Goal: Task Accomplishment & Management: Complete application form

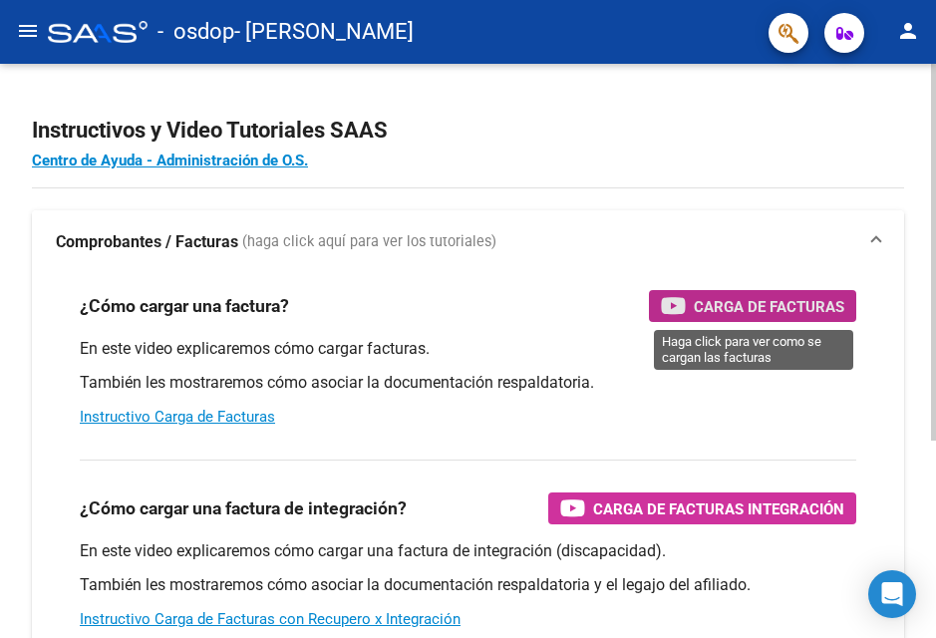
drag, startPoint x: 770, startPoint y: 309, endPoint x: 899, endPoint y: 226, distance: 153.8
click at [897, 234] on mat-expansion-panel "Comprobantes / Facturas (haga click aquí para ver los tutoriales) ¿Cómo cargar …" at bounding box center [468, 526] width 872 height 632
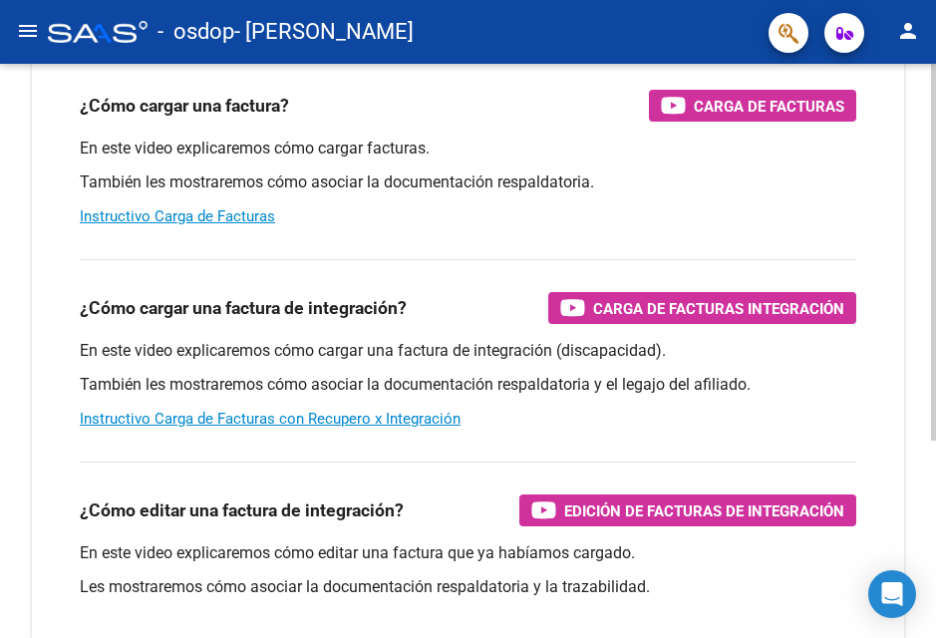
scroll to position [201, 0]
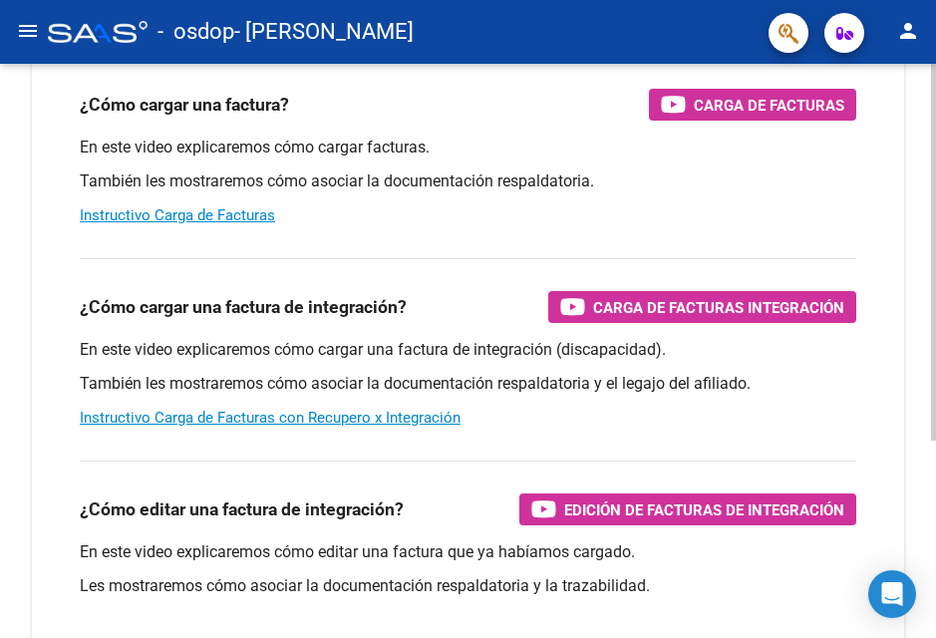
click at [931, 364] on div at bounding box center [933, 384] width 5 height 377
click at [395, 416] on link "Instructivo Carga de Facturas con Recupero x Integración" at bounding box center [270, 418] width 381 height 18
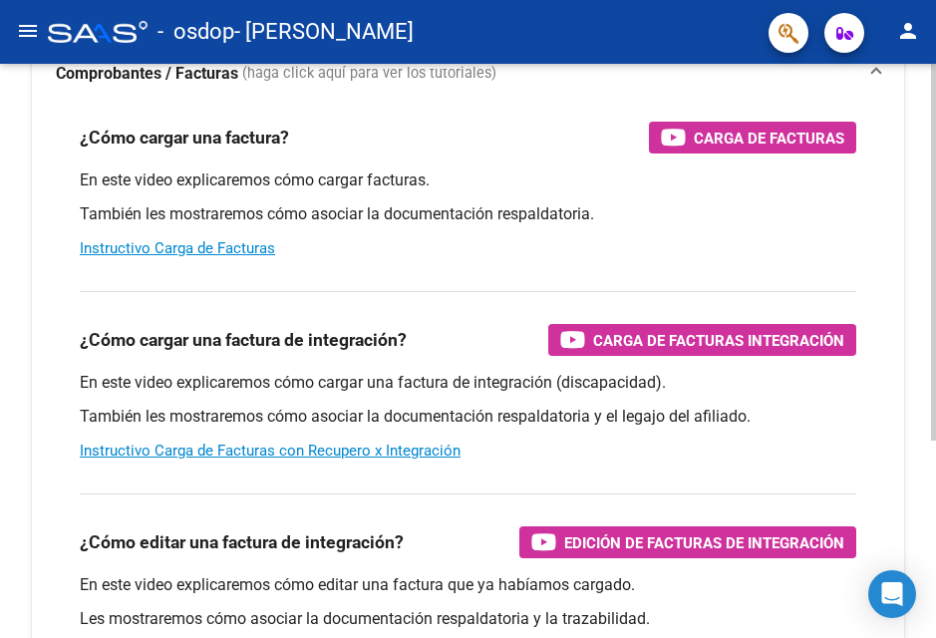
scroll to position [173, 0]
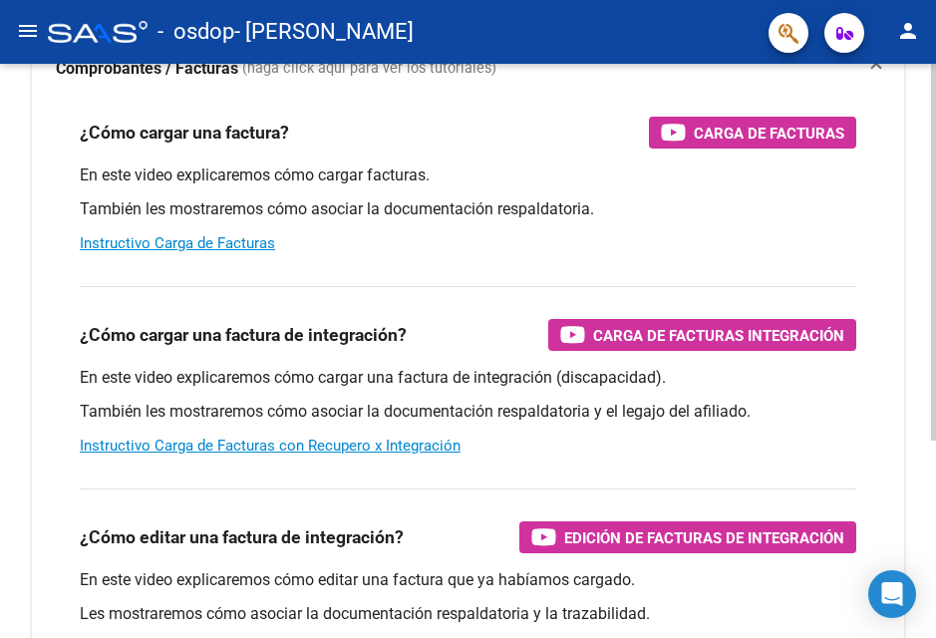
click at [920, 503] on html "menu - osdop - [PERSON_NAME] person Inicio Instructivos Contacto OS Prestadores…" at bounding box center [468, 319] width 936 height 638
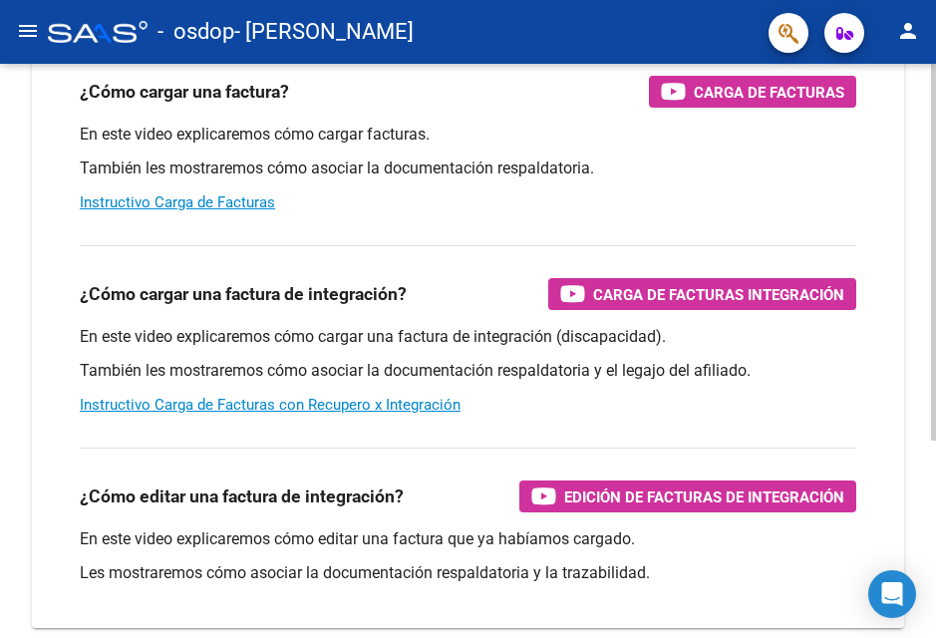
scroll to position [300, 0]
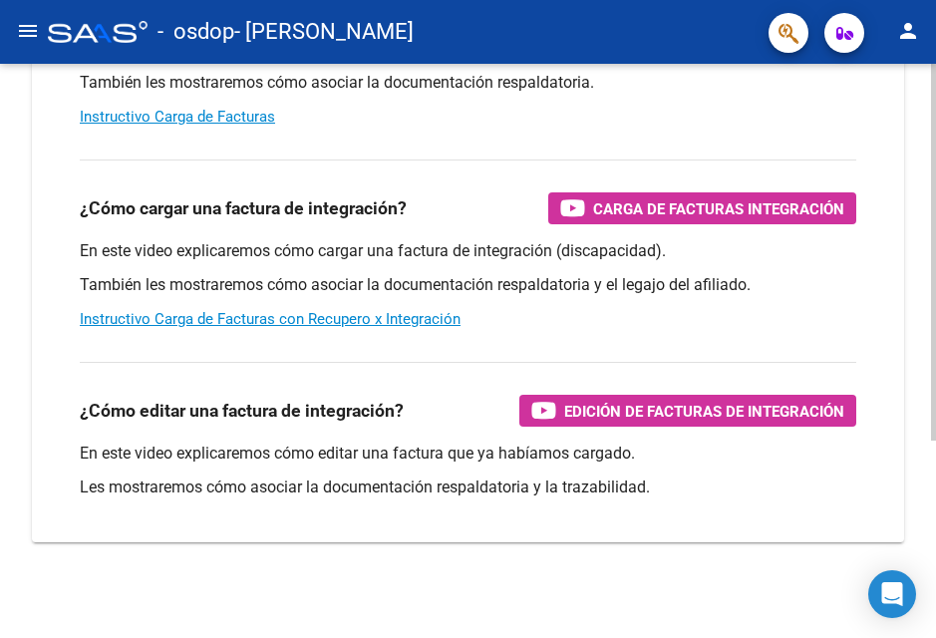
click at [920, 488] on div at bounding box center [933, 449] width 5 height 377
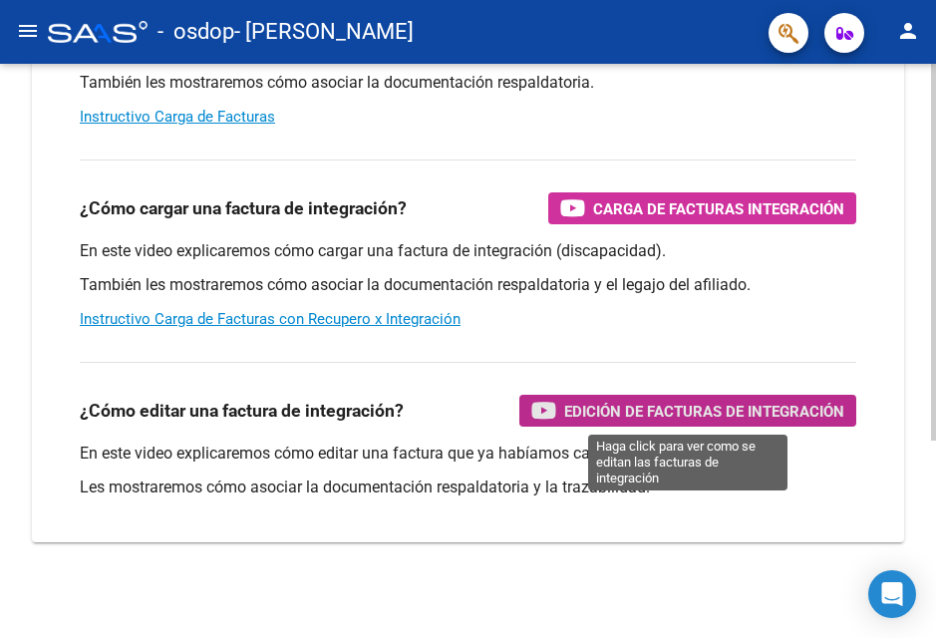
click at [713, 410] on span "Edición de Facturas de integración" at bounding box center [704, 411] width 280 height 25
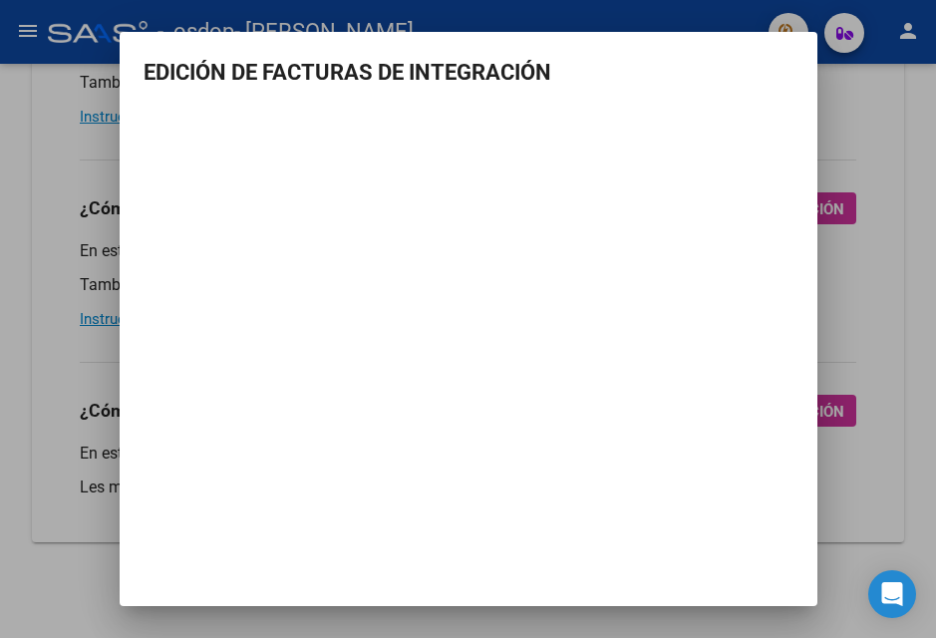
click at [878, 167] on div at bounding box center [468, 319] width 936 height 638
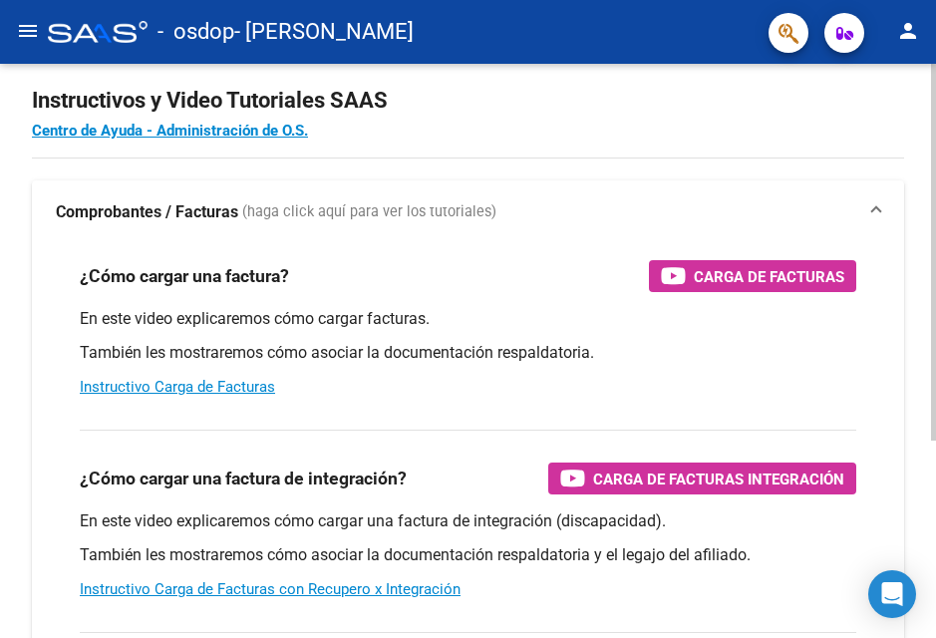
scroll to position [22, 0]
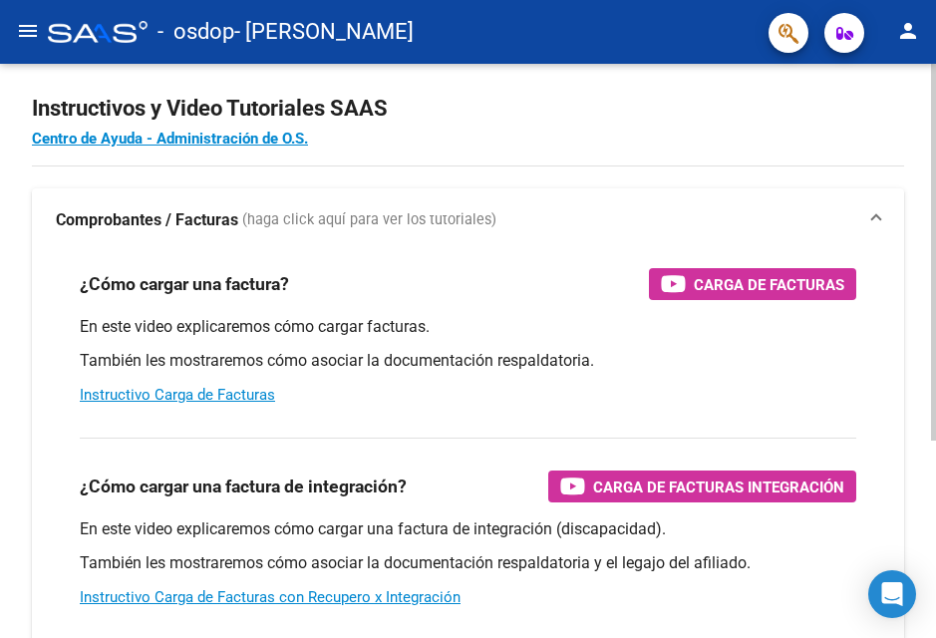
click at [920, 95] on html "menu - osdop - TENORIO SILVIA BEATRIZ person Inicio Instructivos Contacto OS Pr…" at bounding box center [468, 319] width 936 height 638
click at [33, 23] on mat-icon "menu" at bounding box center [28, 31] width 24 height 24
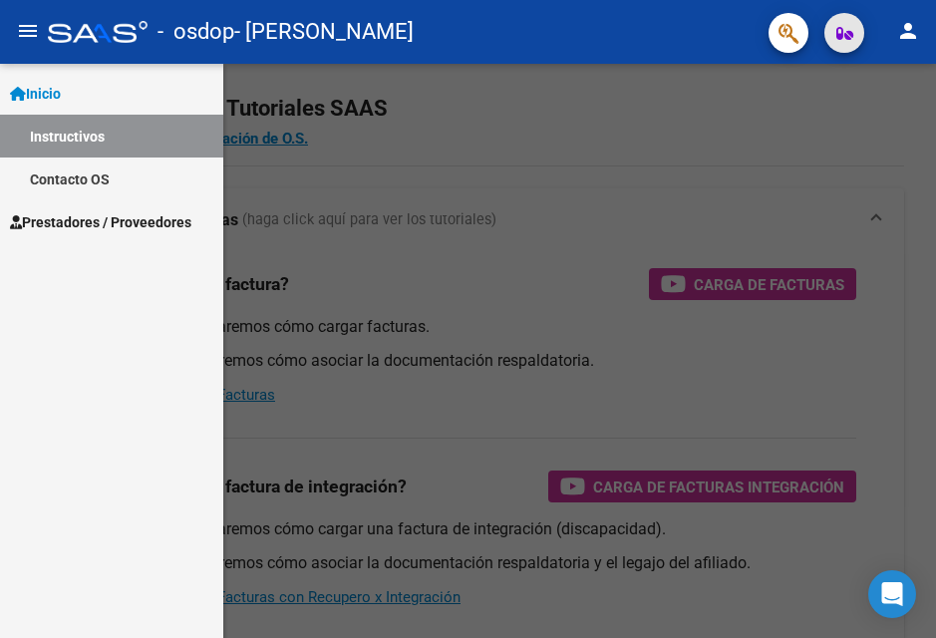
click at [850, 35] on icon "button" at bounding box center [844, 33] width 17 height 15
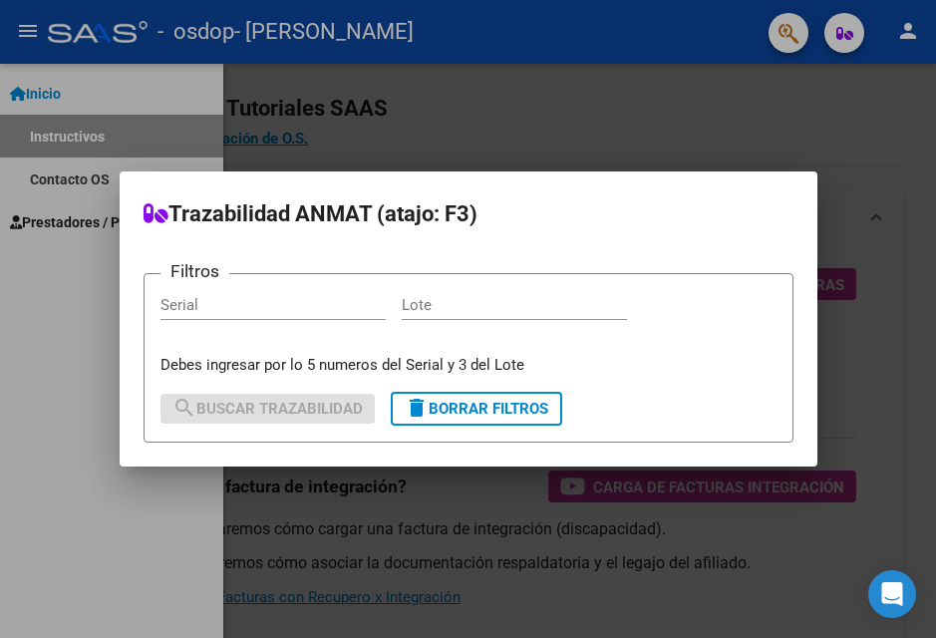
click at [688, 158] on div at bounding box center [468, 319] width 936 height 638
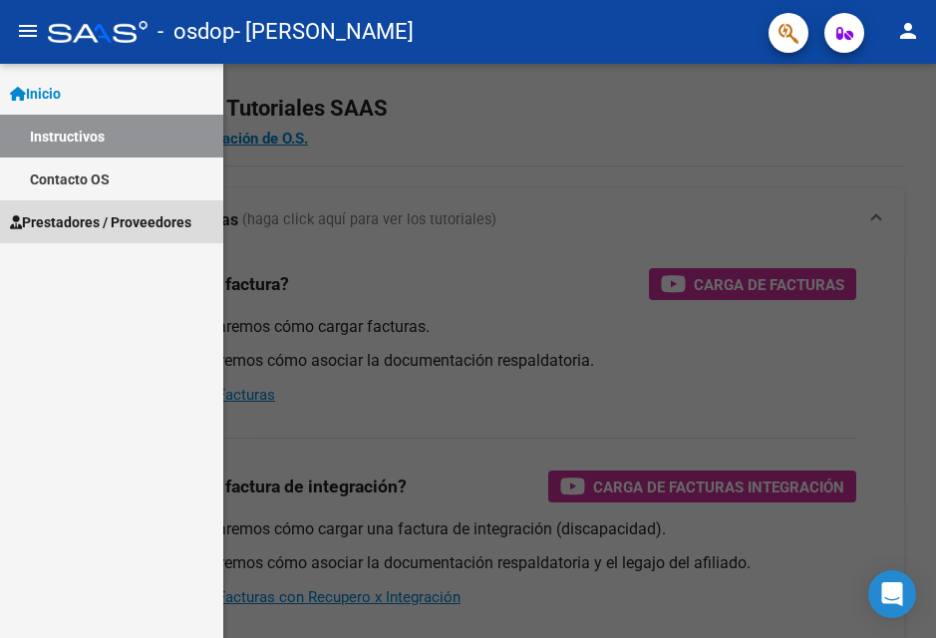
click at [98, 214] on span "Prestadores / Proveedores" at bounding box center [100, 222] width 181 height 22
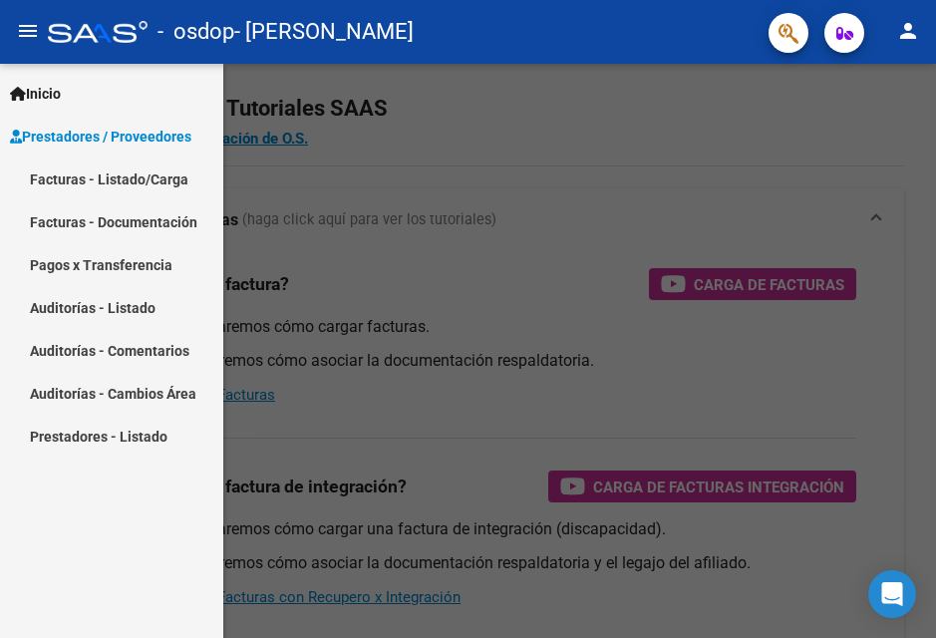
click at [511, 176] on div at bounding box center [468, 351] width 936 height 574
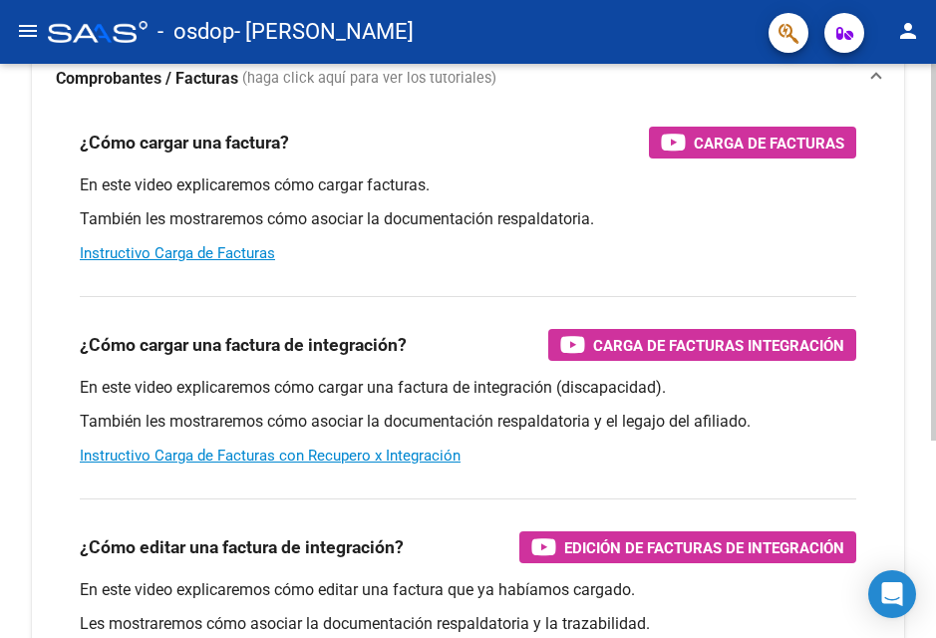
scroll to position [245, 0]
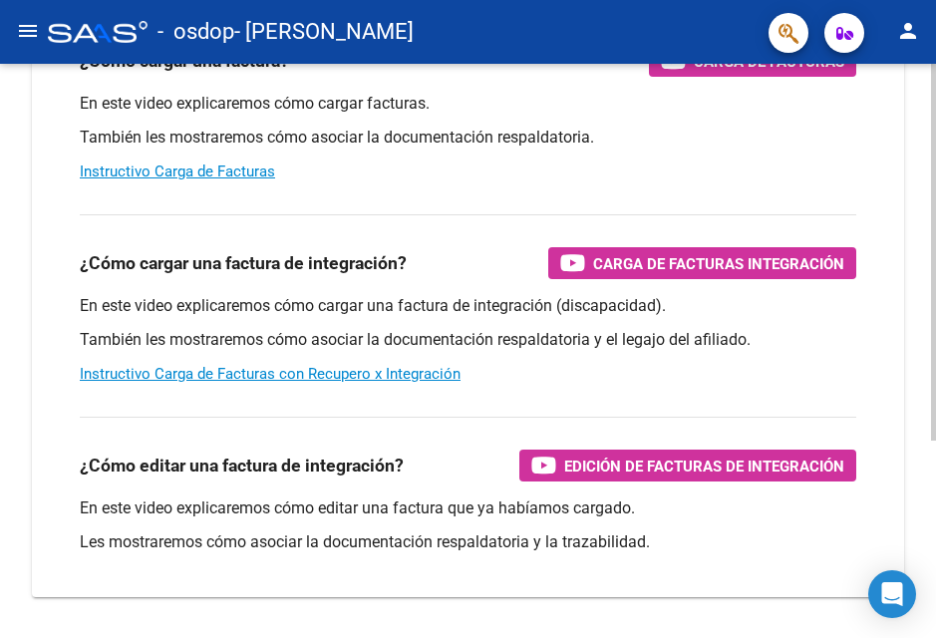
click at [920, 562] on html "menu - osdop - TENORIO SILVIA BEATRIZ person Inicio Instructivos Contacto OS Pr…" at bounding box center [468, 319] width 936 height 638
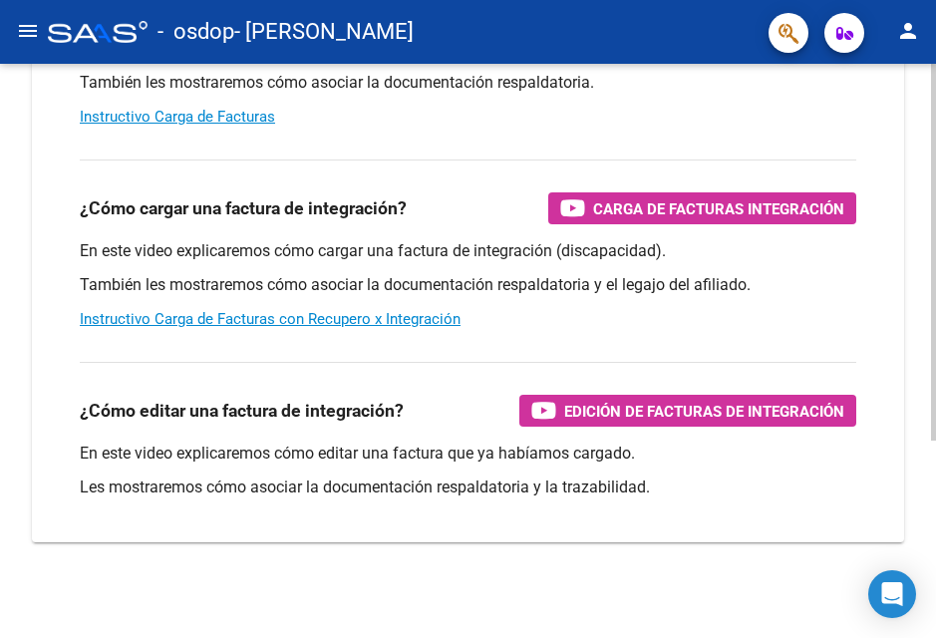
click at [920, 480] on div at bounding box center [933, 449] width 5 height 377
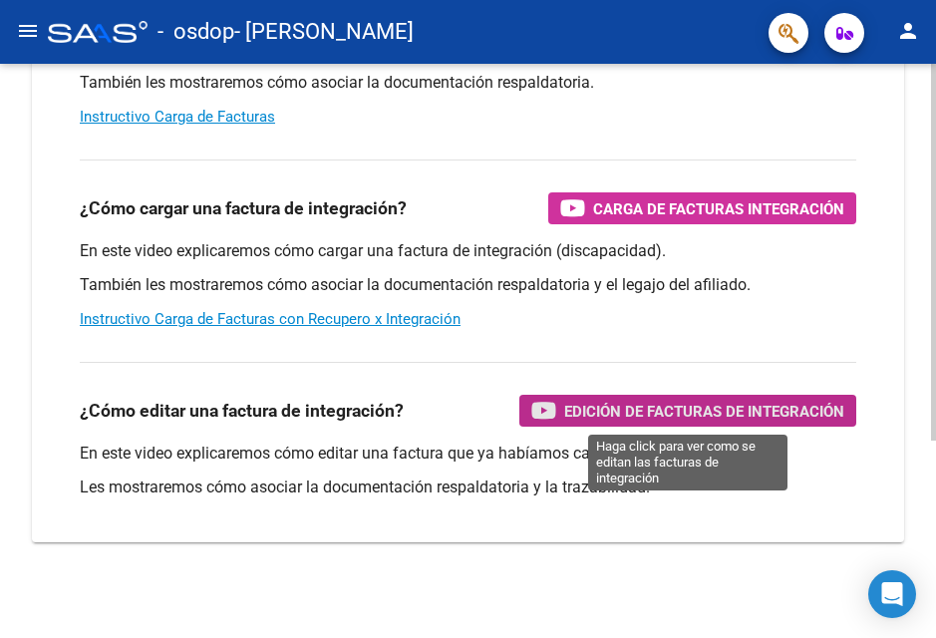
click at [741, 415] on span "Edición de Facturas de integración" at bounding box center [704, 411] width 280 height 25
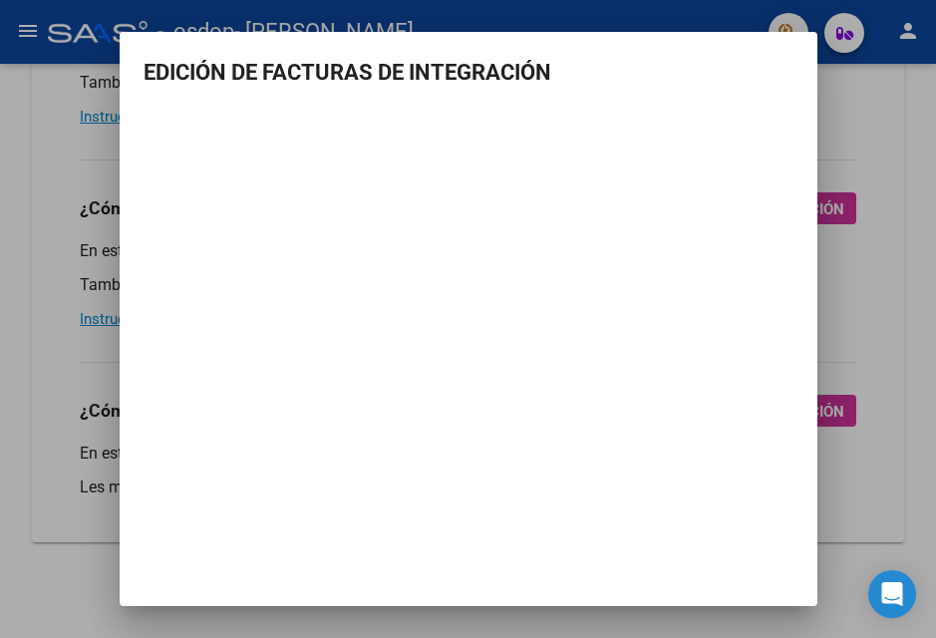
click at [503, 422] on mat-dialog-container "EDICIÓN DE FACTURAS DE INTEGRACIÓN" at bounding box center [469, 319] width 698 height 574
click at [506, 421] on mat-dialog-container "EDICIÓN DE FACTURAS DE INTEGRACIÓN" at bounding box center [469, 319] width 698 height 574
drag, startPoint x: 791, startPoint y: 409, endPoint x: 818, endPoint y: 248, distance: 162.9
click at [790, 406] on mat-dialog-container "EDICIÓN DE FACTURAS DE INTEGRACIÓN" at bounding box center [469, 319] width 698 height 574
click at [815, 81] on mat-dialog-content "EDICIÓN DE FACTURAS DE INTEGRACIÓN" at bounding box center [469, 200] width 698 height 289
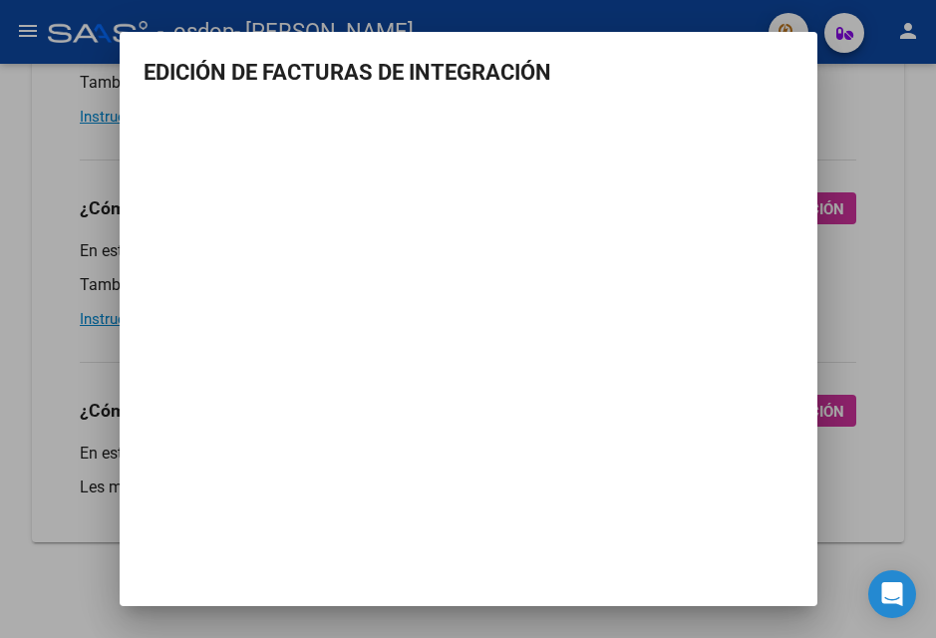
click at [777, 67] on h3 "EDICIÓN DE FACTURAS DE INTEGRACIÓN" at bounding box center [469, 72] width 650 height 33
click at [866, 103] on div at bounding box center [468, 319] width 936 height 638
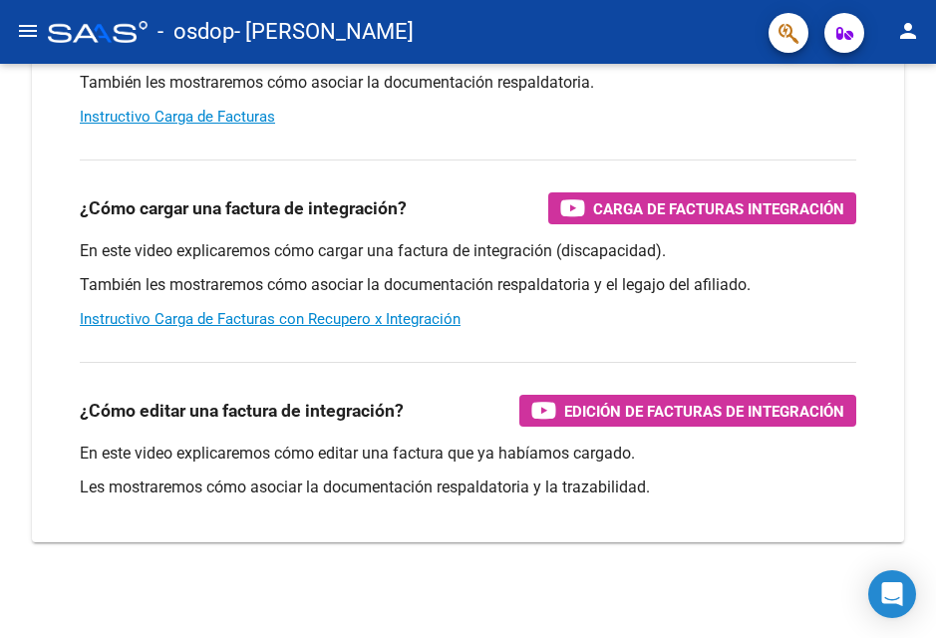
click at [29, 35] on mat-icon "menu" at bounding box center [28, 31] width 24 height 24
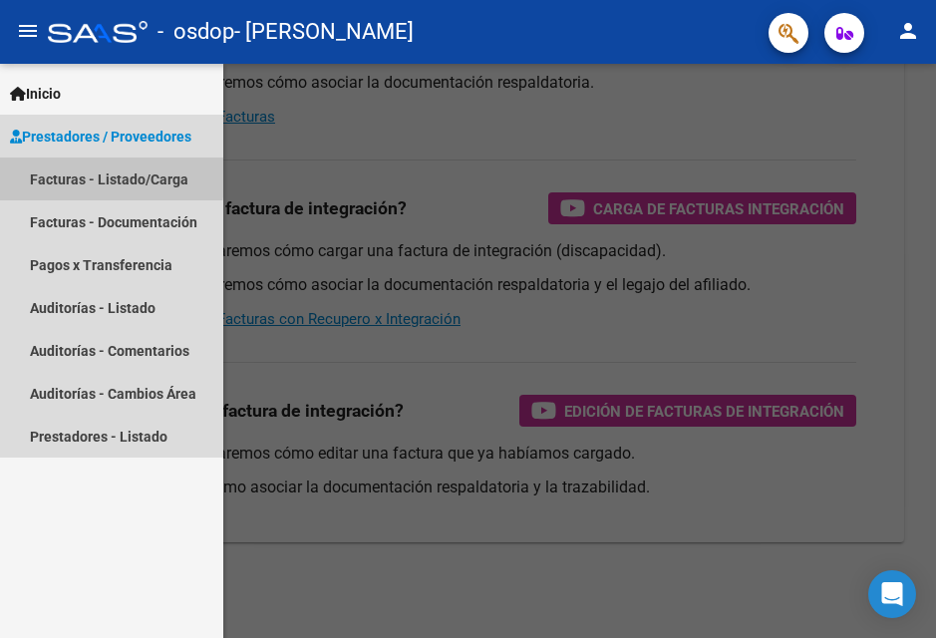
click at [55, 172] on link "Facturas - Listado/Carga" at bounding box center [111, 179] width 223 height 43
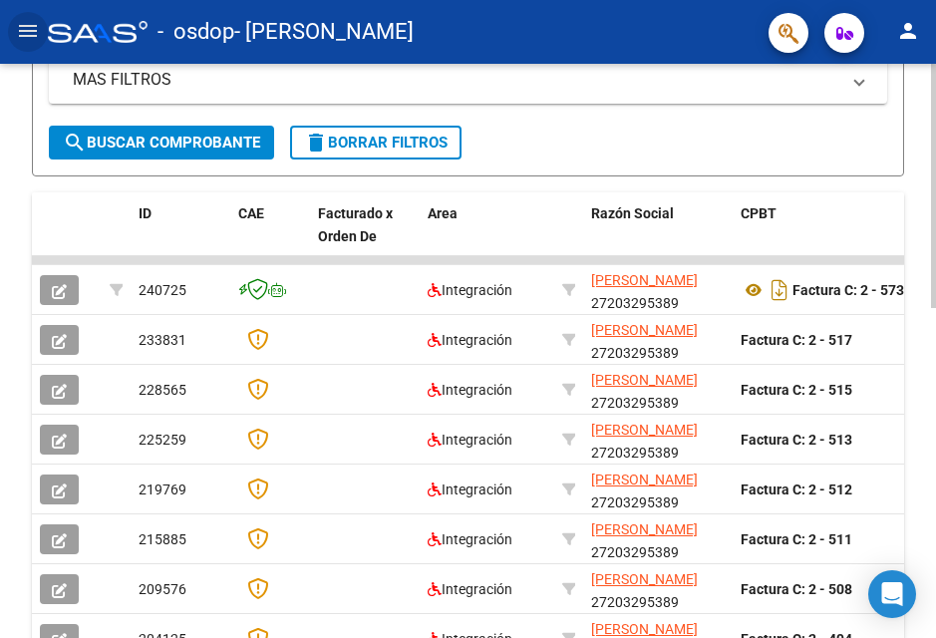
scroll to position [497, 0]
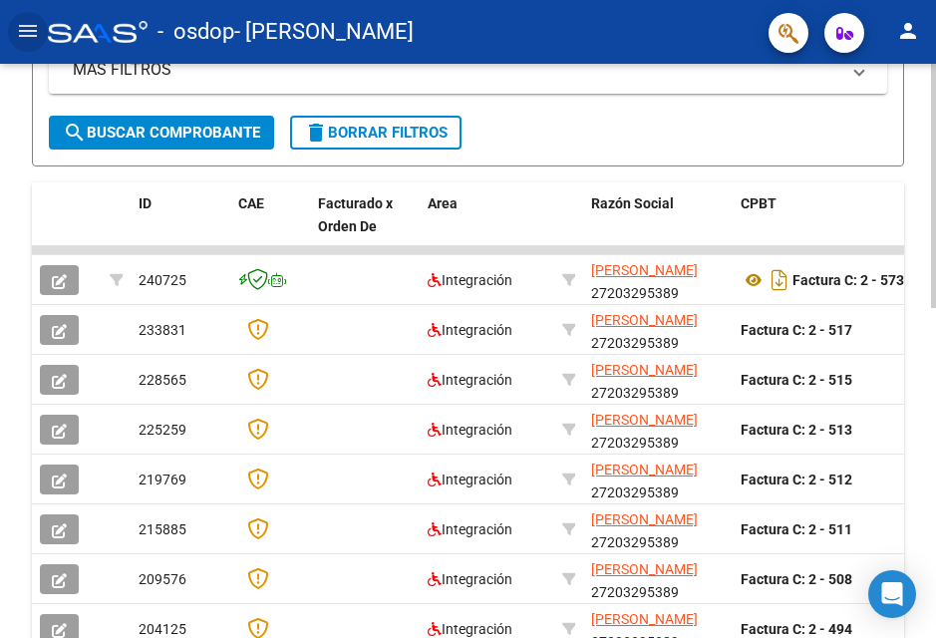
click at [920, 418] on html "menu - osdop - TENORIO SILVIA BEATRIZ person Inicio Instructivos Contacto OS Pr…" at bounding box center [468, 319] width 936 height 638
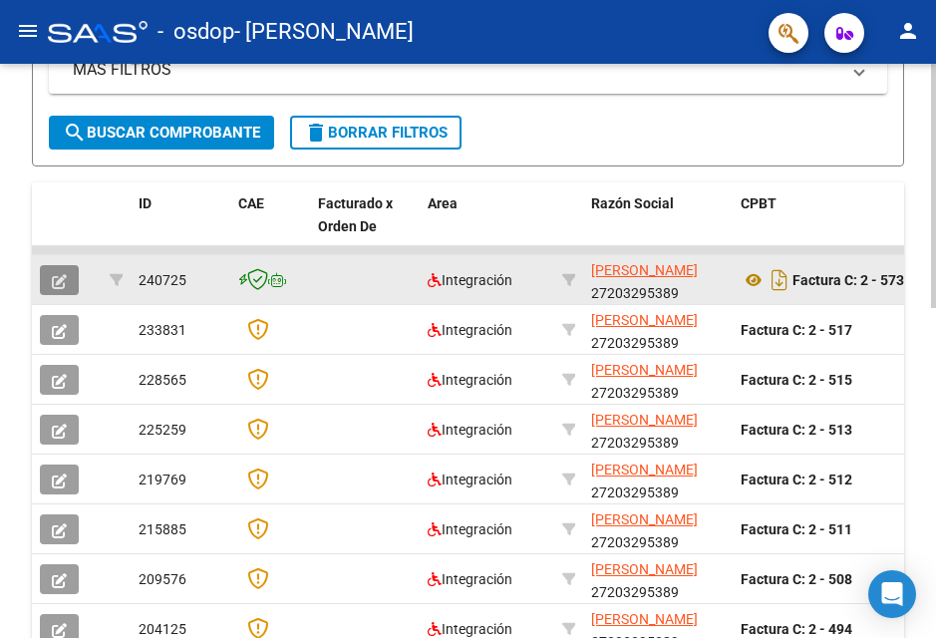
click at [71, 295] on button "button" at bounding box center [59, 280] width 39 height 30
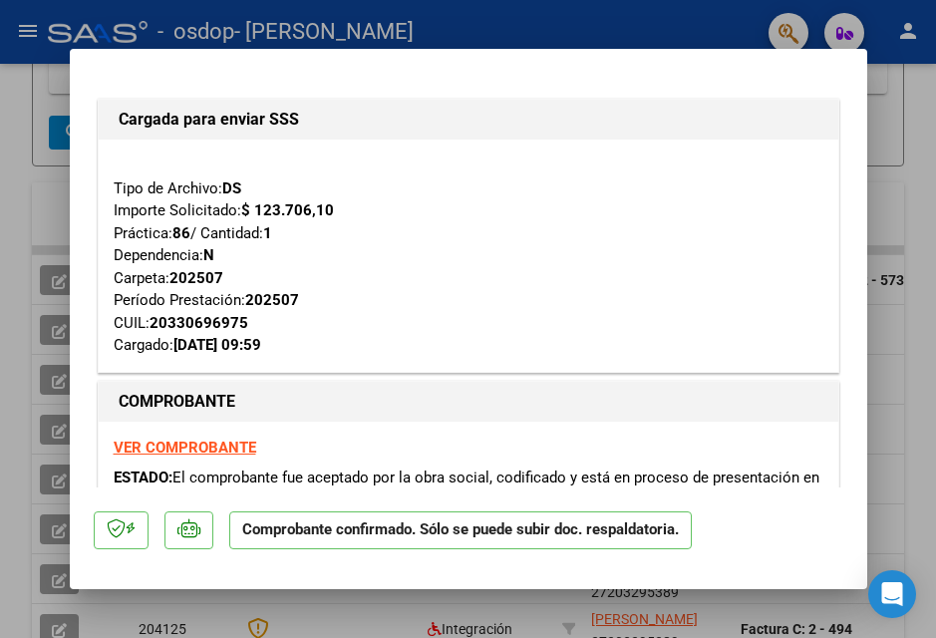
click at [920, 212] on div at bounding box center [468, 319] width 936 height 638
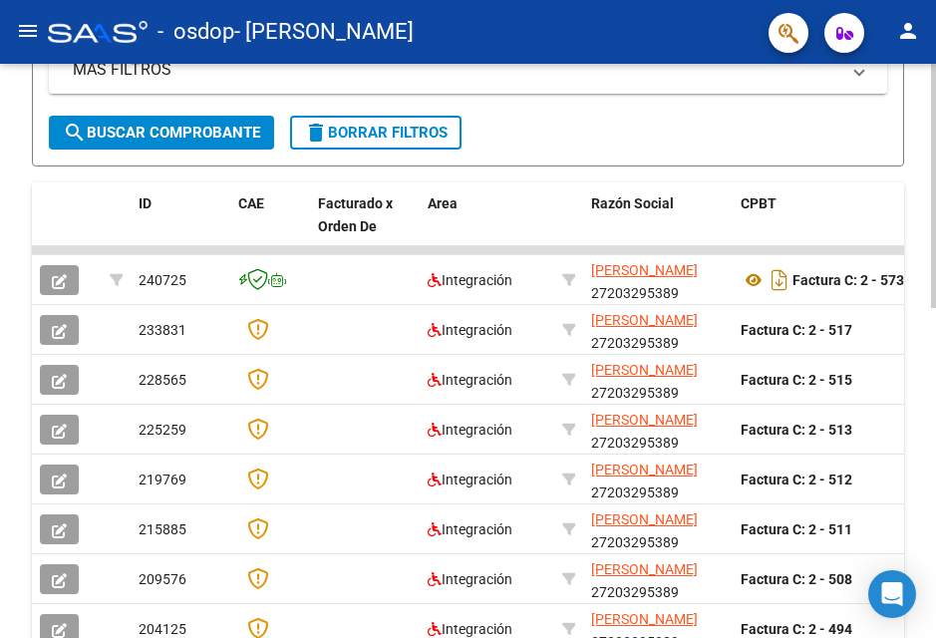
drag, startPoint x: 930, startPoint y: 282, endPoint x: 933, endPoint y: 250, distance: 32.0
click at [920, 187] on html "menu - osdop - TENORIO SILVIA BEATRIZ person Inicio Instructivos Contacto OS Pr…" at bounding box center [468, 319] width 936 height 638
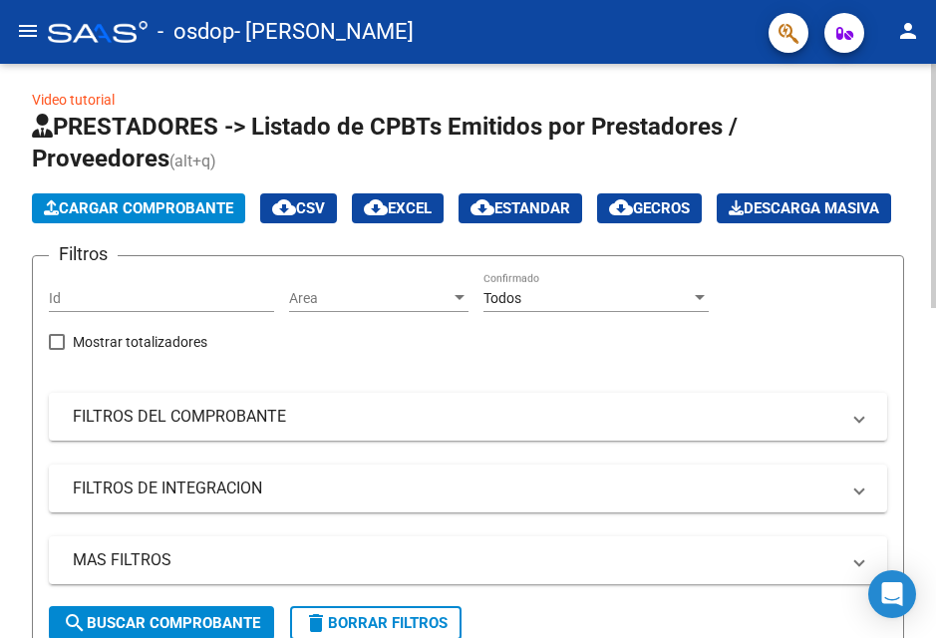
scroll to position [0, 0]
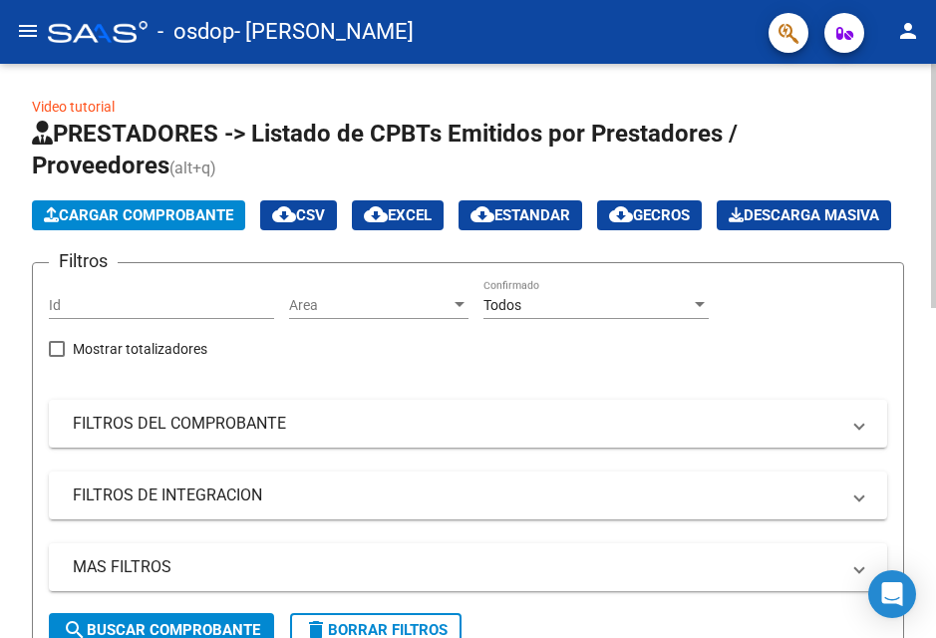
click at [920, 50] on html "menu - osdop - TENORIO SILVIA BEATRIZ person Inicio Instructivos Contacto OS Pr…" at bounding box center [468, 319] width 936 height 638
click at [201, 211] on span "Cargar Comprobante" at bounding box center [138, 215] width 189 height 18
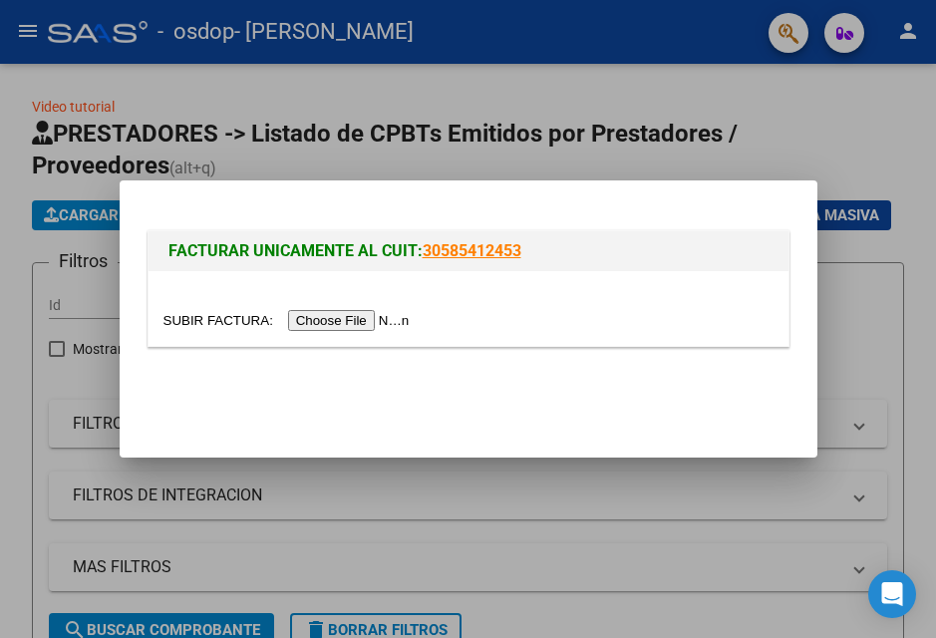
click at [352, 316] on input "file" at bounding box center [289, 320] width 252 height 21
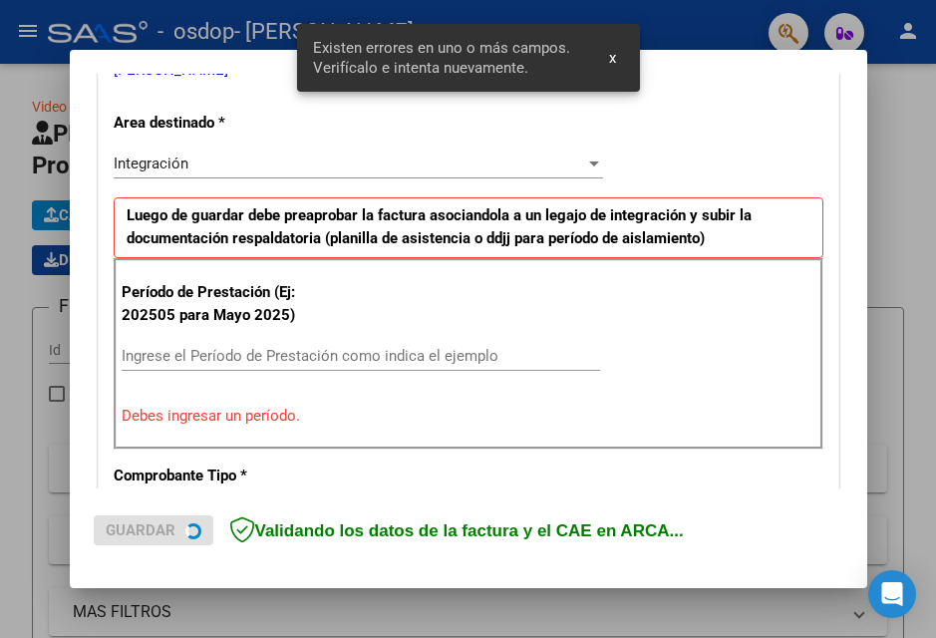
scroll to position [450, 0]
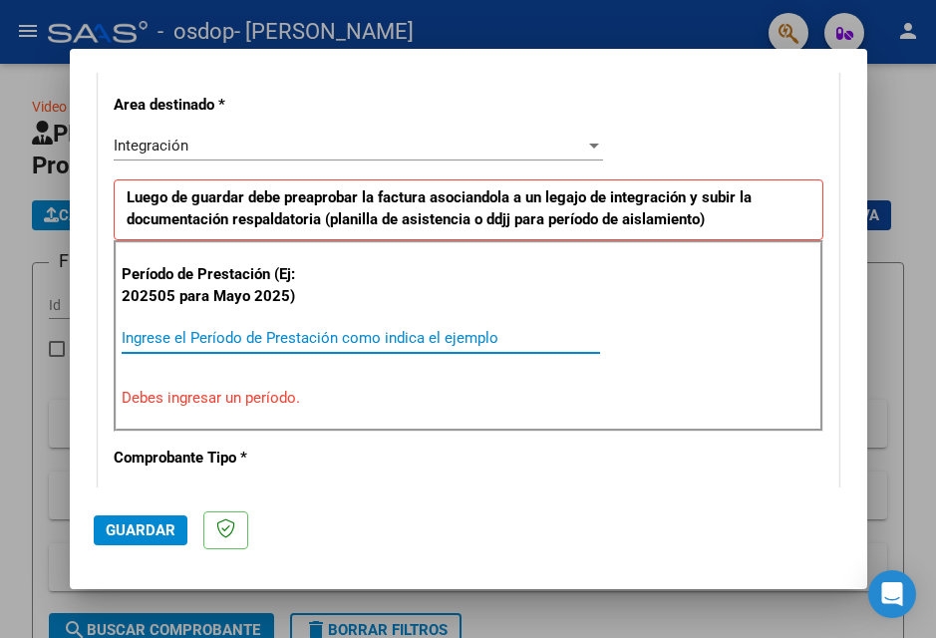
click at [297, 338] on input "Ingrese el Período de Prestación como indica el ejemplo" at bounding box center [361, 338] width 479 height 18
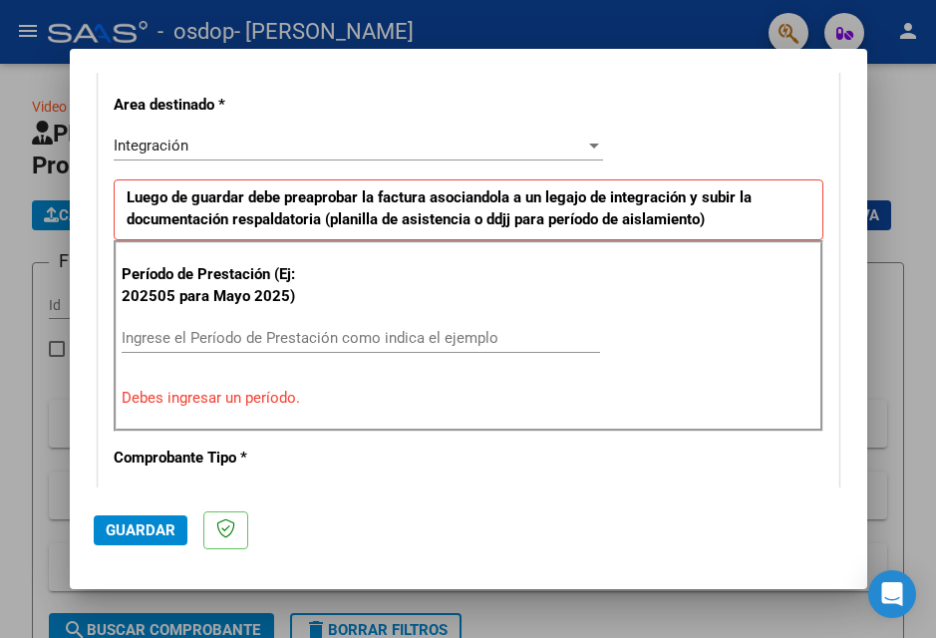
click at [781, 124] on div "CUIT * 27-20329538-9 Ingresar CUIT ANALISIS PRESTADOR TENORIO SILVIA BEATRIZ AR…" at bounding box center [469, 648] width 740 height 1552
click at [494, 148] on div "Integración" at bounding box center [350, 146] width 472 height 18
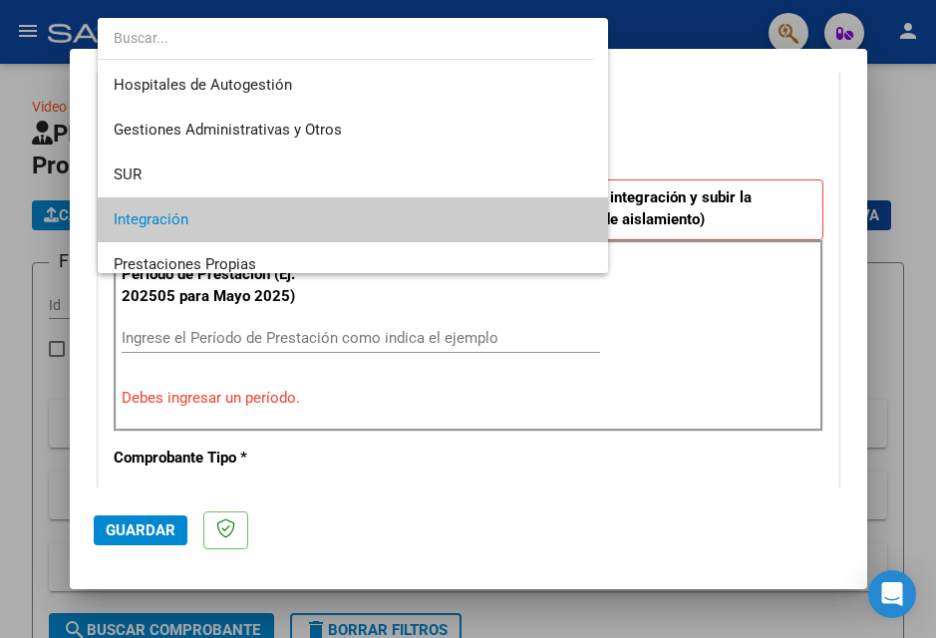
scroll to position [75, 0]
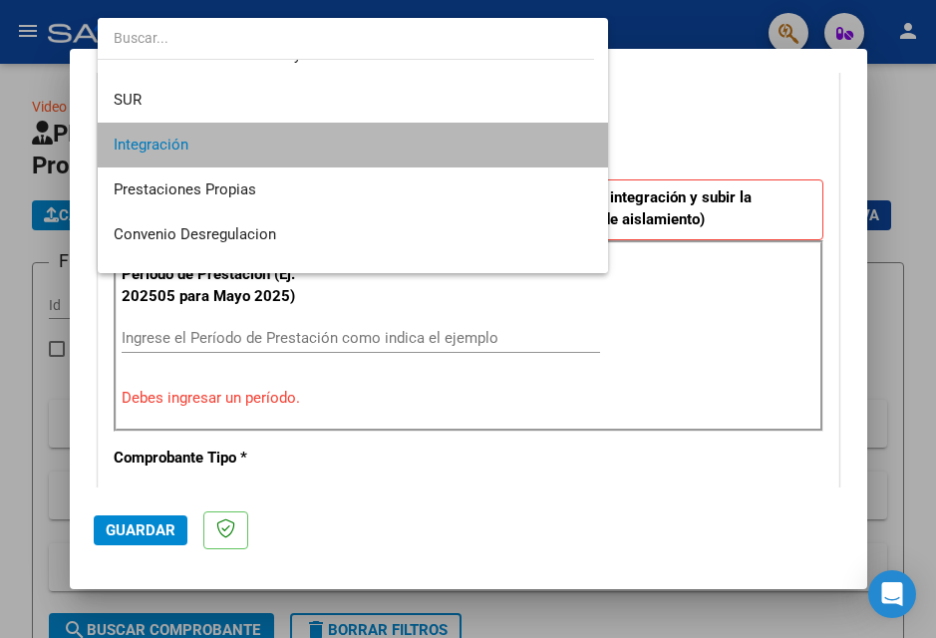
click at [494, 150] on span "Integración" at bounding box center [354, 145] width 480 height 45
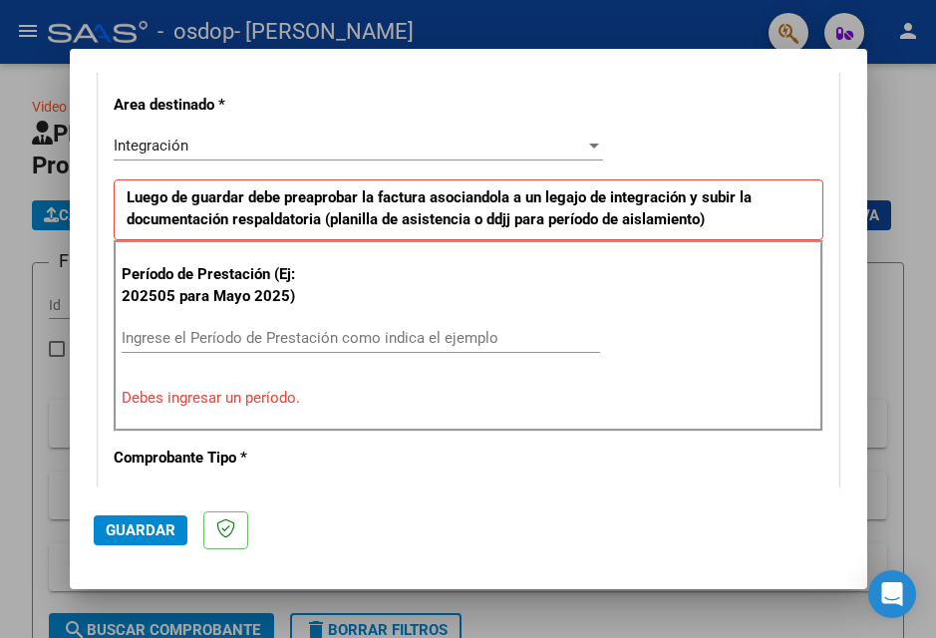
click at [792, 153] on div "CUIT * 27-20329538-9 Ingresar CUIT ANALISIS PRESTADOR TENORIO SILVIA BEATRIZ AR…" at bounding box center [469, 648] width 740 height 1552
drag, startPoint x: 872, startPoint y: 493, endPoint x: 646, endPoint y: 337, distance: 275.2
click at [871, 490] on div at bounding box center [468, 319] width 936 height 638
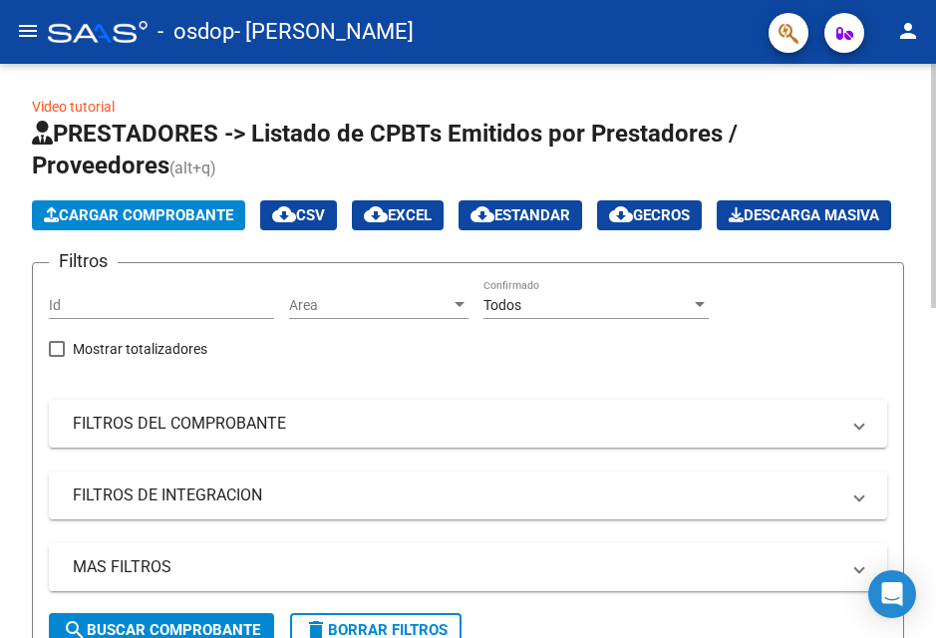
click at [236, 314] on input "Id" at bounding box center [161, 305] width 225 height 17
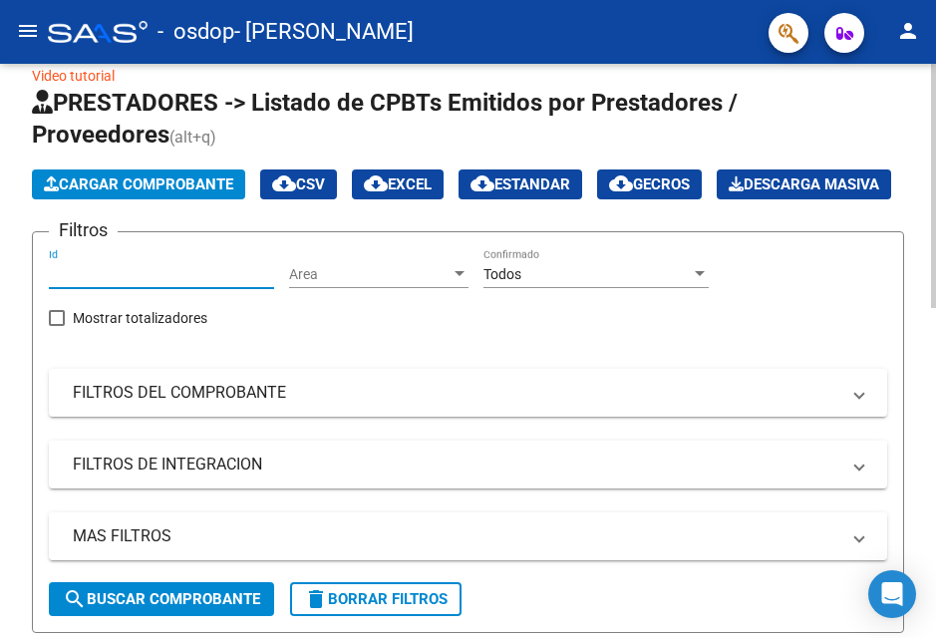
scroll to position [0, 0]
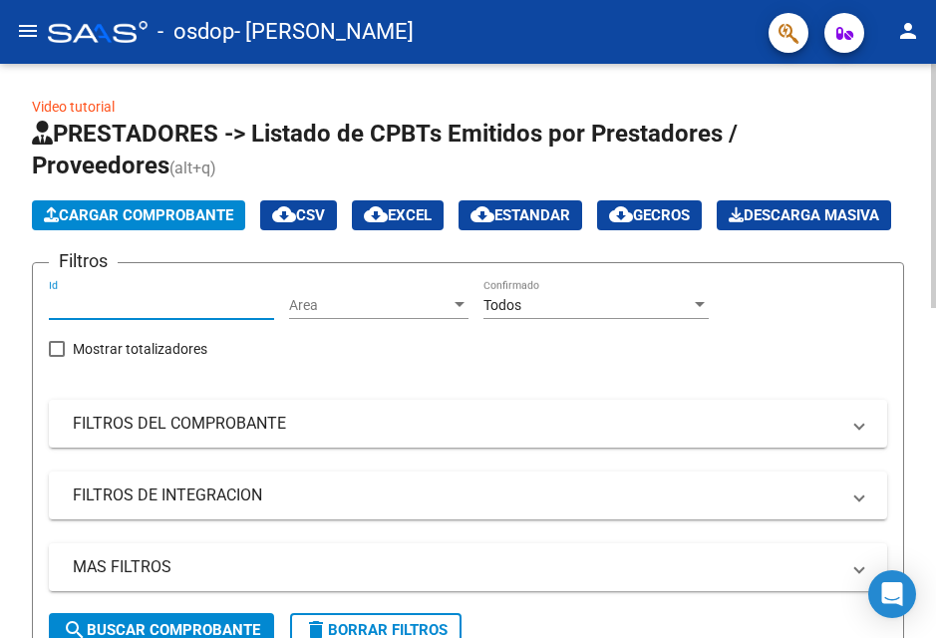
click at [894, 0] on html "menu - osdop - TENORIO SILVIA BEATRIZ person Inicio Instructivos Contacto OS Pr…" at bounding box center [468, 319] width 936 height 638
click at [30, 22] on mat-icon "menu" at bounding box center [28, 31] width 24 height 24
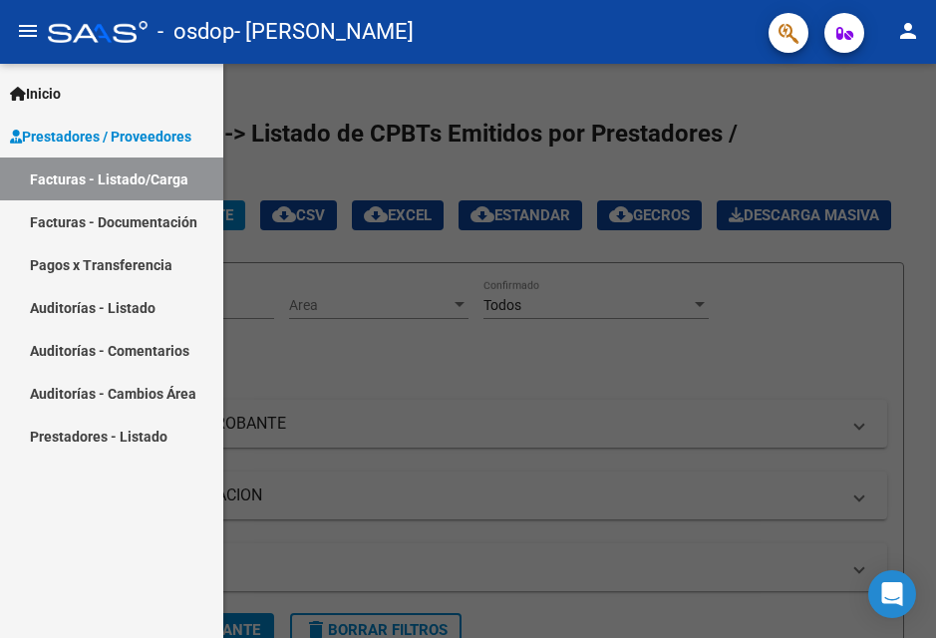
click at [150, 218] on link "Facturas - Documentación" at bounding box center [111, 221] width 223 height 43
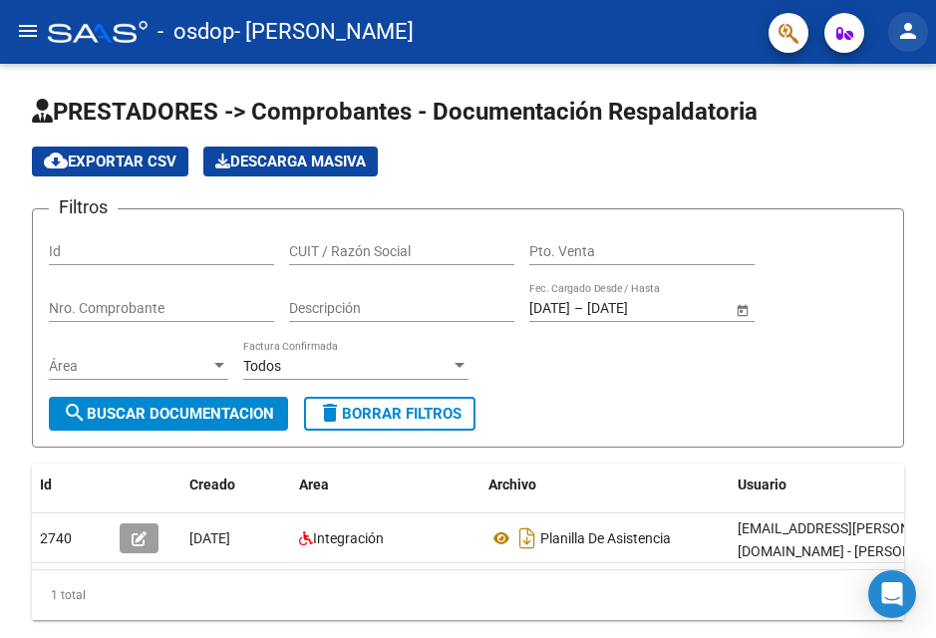
click at [908, 31] on mat-icon "person" at bounding box center [908, 31] width 24 height 24
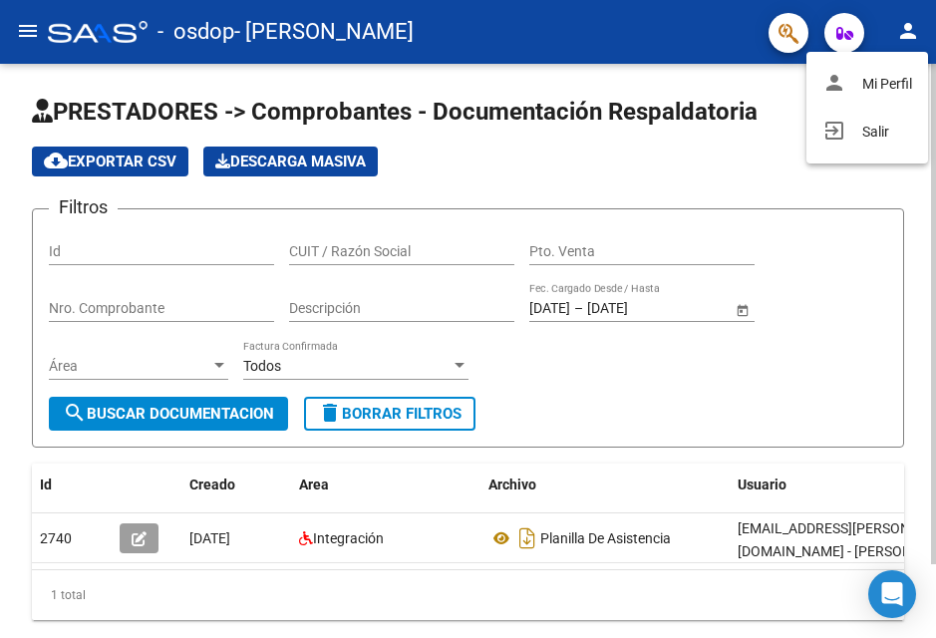
drag, startPoint x: 851, startPoint y: 56, endPoint x: 849, endPoint y: 77, distance: 21.0
click at [852, 72] on div "person Mi Perfil exit_to_app Salir" at bounding box center [868, 108] width 122 height 112
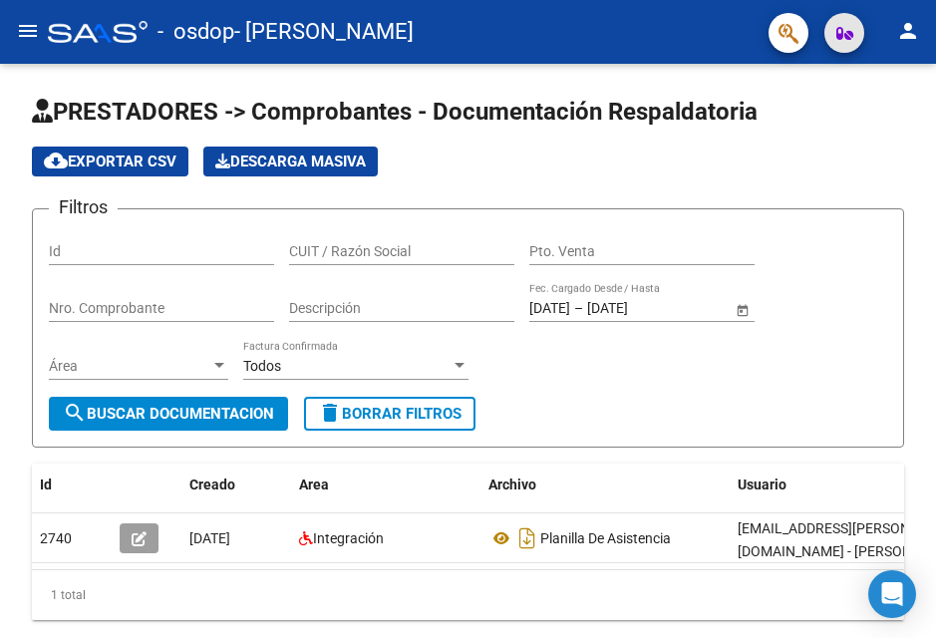
click at [843, 33] on icon "button" at bounding box center [844, 33] width 17 height 15
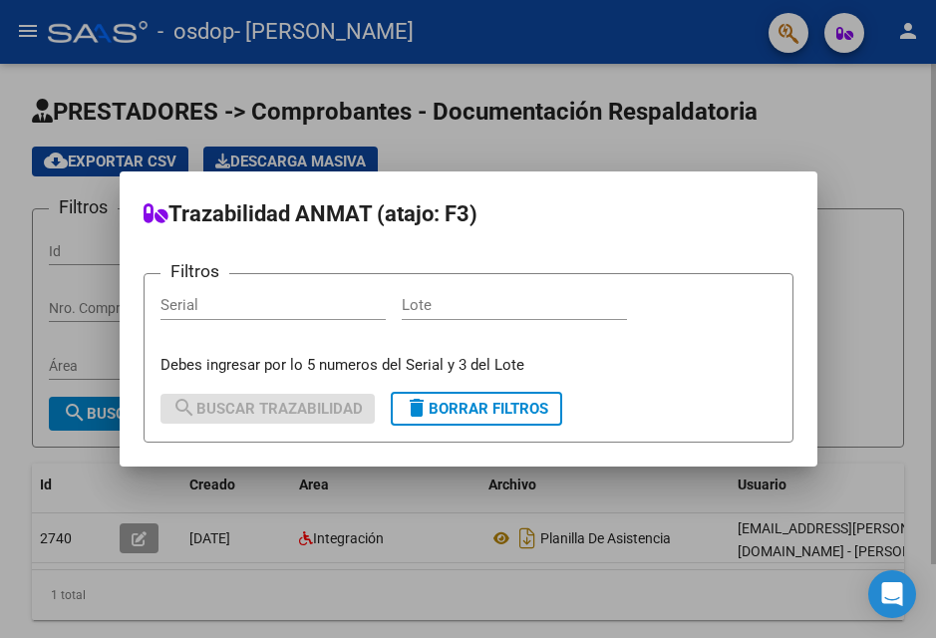
drag, startPoint x: 851, startPoint y: 149, endPoint x: 799, endPoint y: 75, distance: 90.7
click at [850, 148] on div at bounding box center [468, 319] width 936 height 638
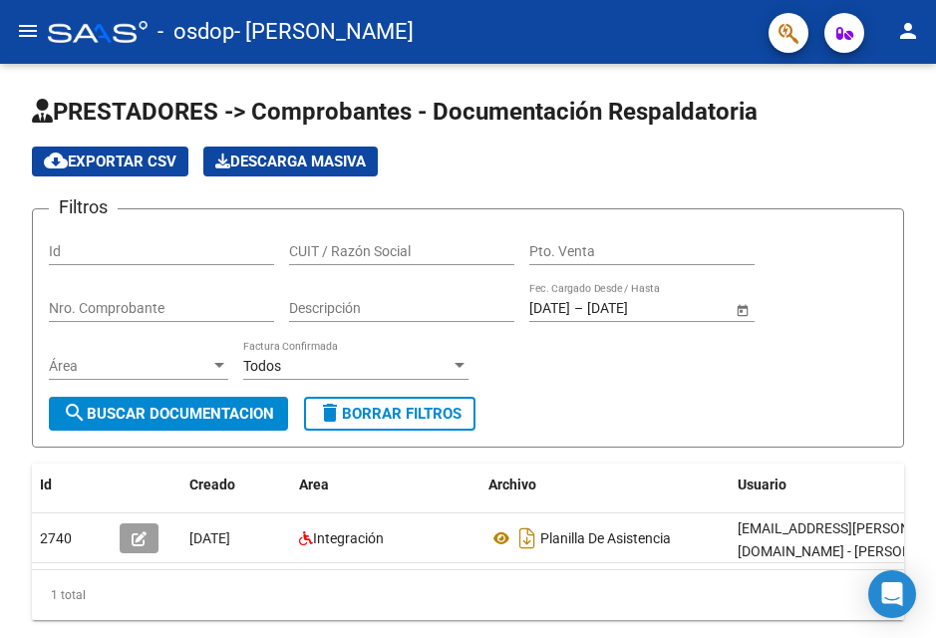
click at [778, 32] on button "button" at bounding box center [789, 33] width 40 height 40
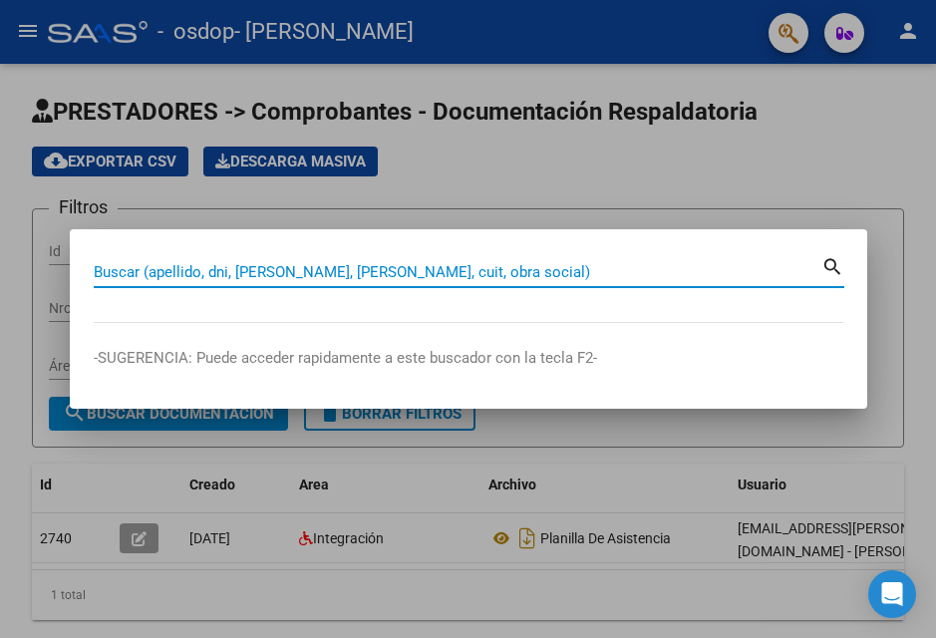
click at [479, 270] on input "Buscar (apellido, dni, cuil, nro traspaso, cuit, obra social)" at bounding box center [458, 272] width 728 height 18
click at [697, 460] on div at bounding box center [468, 319] width 936 height 638
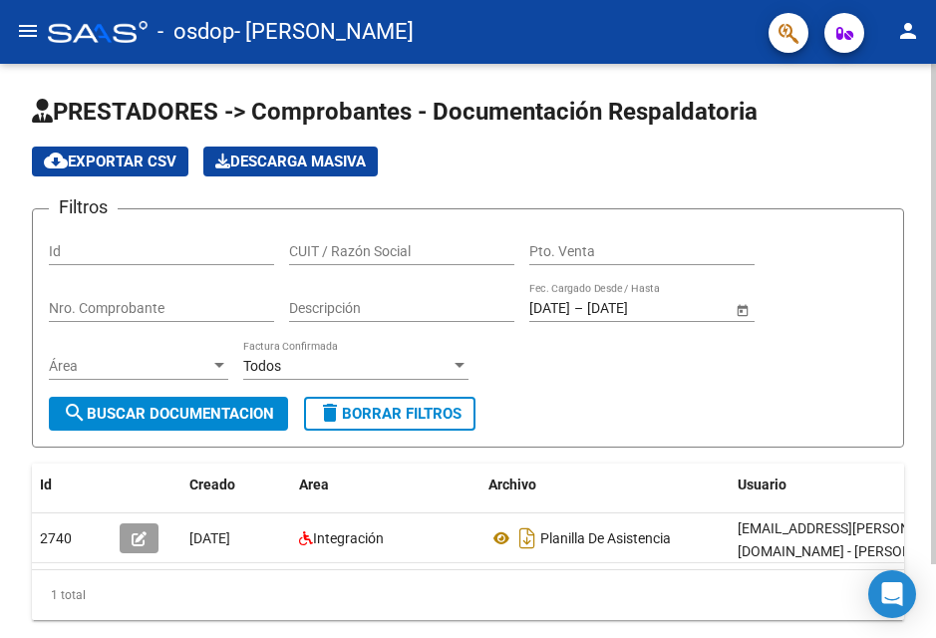
click at [920, 182] on div "PRESTADORES -> Comprobantes - Documentación Respaldatoria cloud_download Export…" at bounding box center [470, 390] width 941 height 652
click at [18, 27] on mat-icon "menu" at bounding box center [28, 31] width 24 height 24
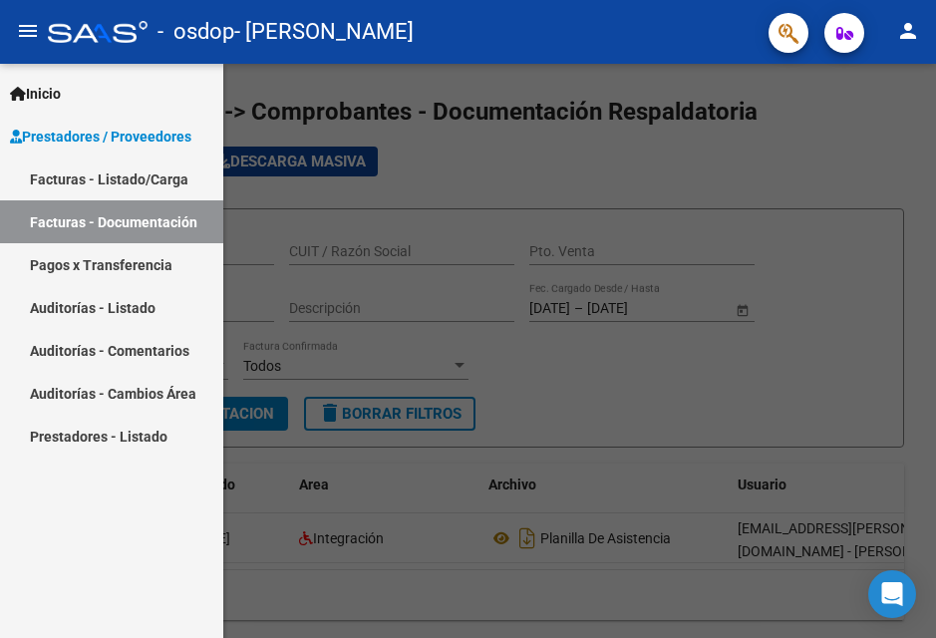
click at [87, 166] on link "Facturas - Listado/Carga" at bounding box center [111, 179] width 223 height 43
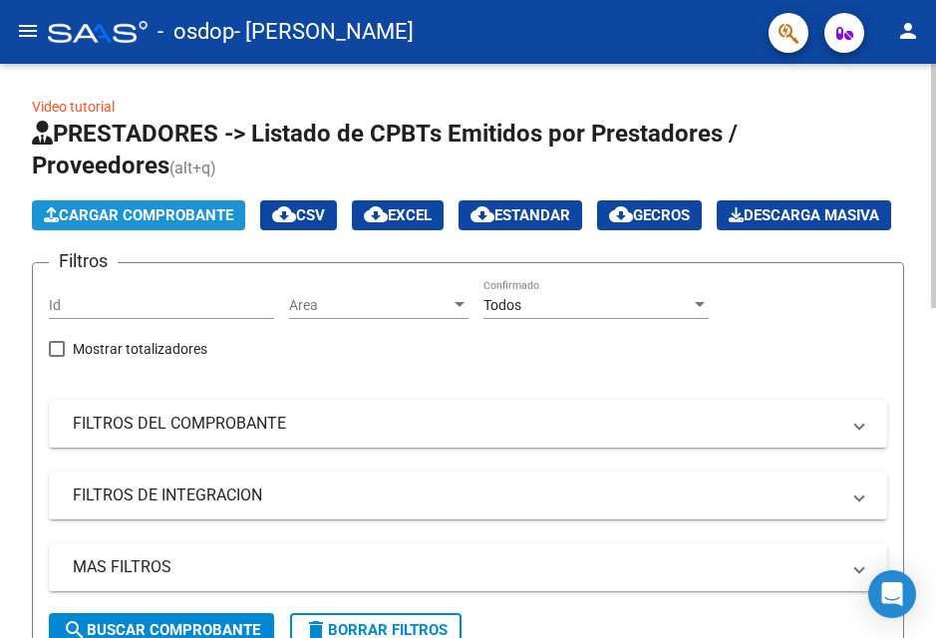
click at [198, 207] on span "Cargar Comprobante" at bounding box center [138, 215] width 189 height 18
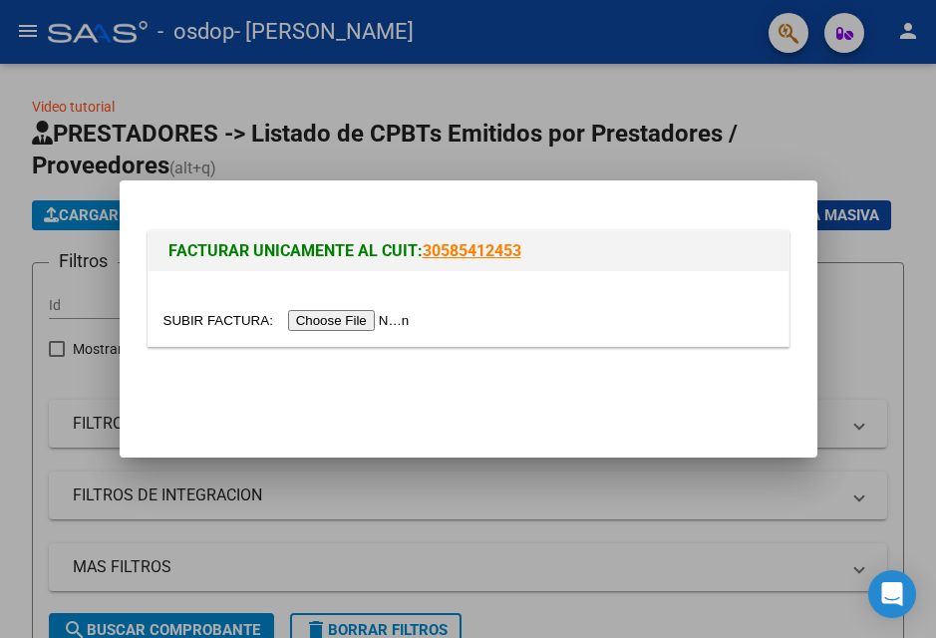
click at [385, 318] on input "file" at bounding box center [289, 320] width 252 height 21
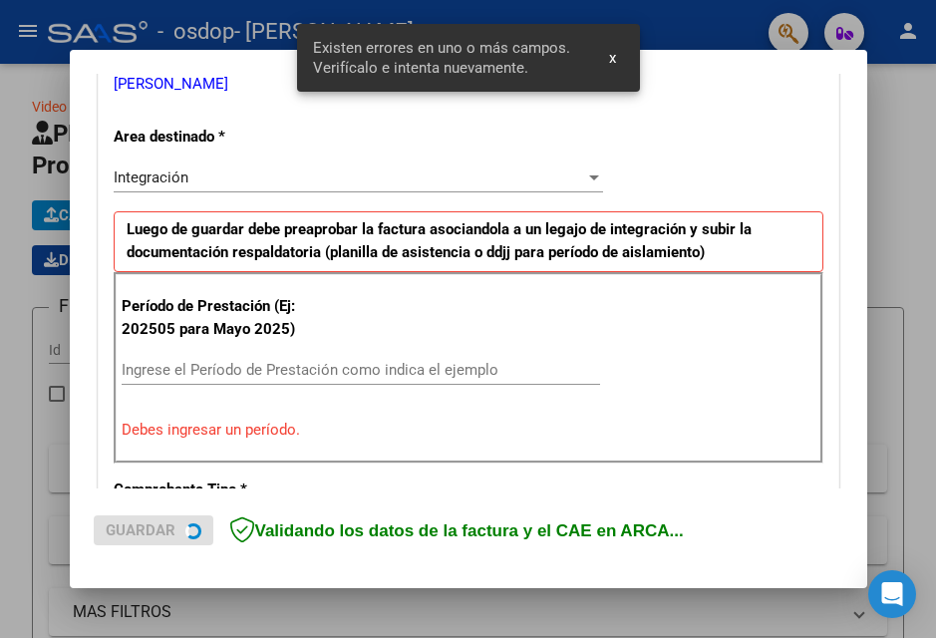
scroll to position [450, 0]
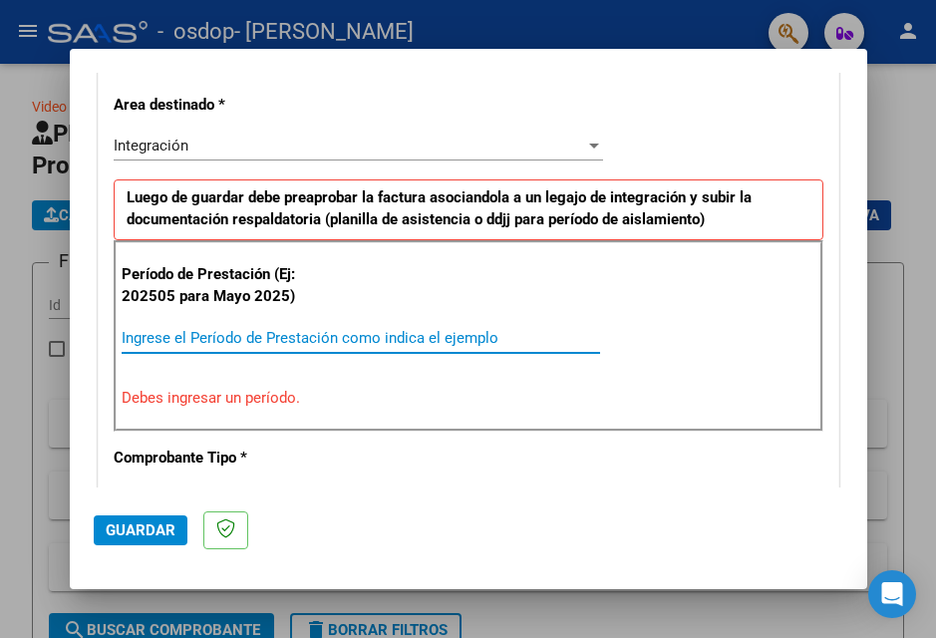
click at [314, 335] on input "Ingrese el Período de Prestación como indica el ejemplo" at bounding box center [361, 338] width 479 height 18
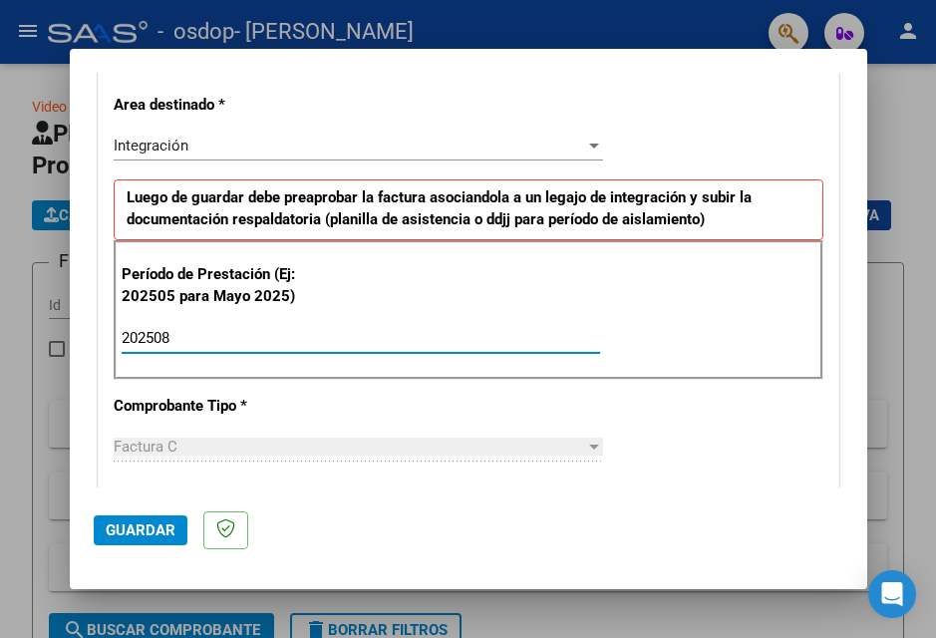
type input "202508"
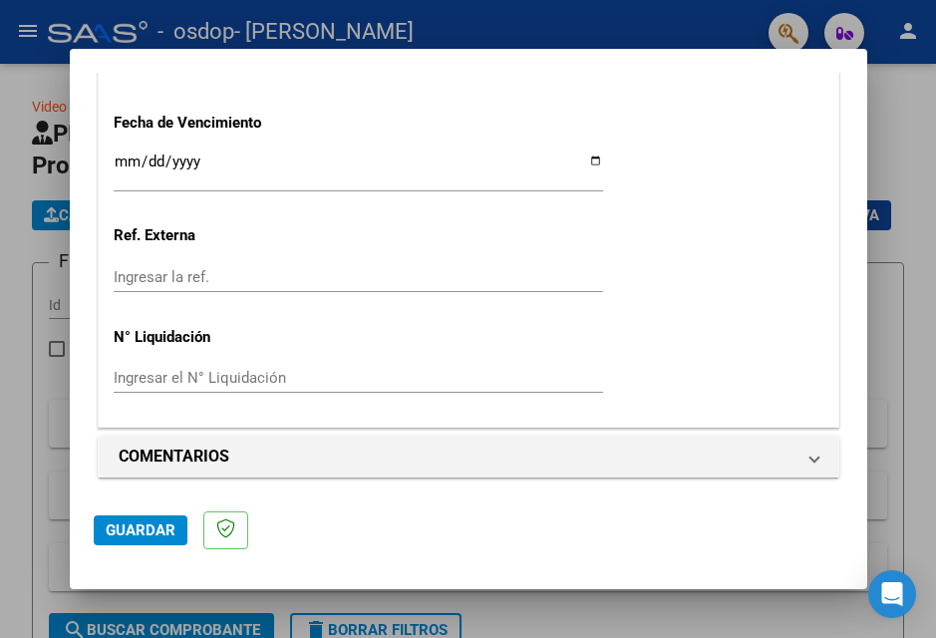
scroll to position [1401, 0]
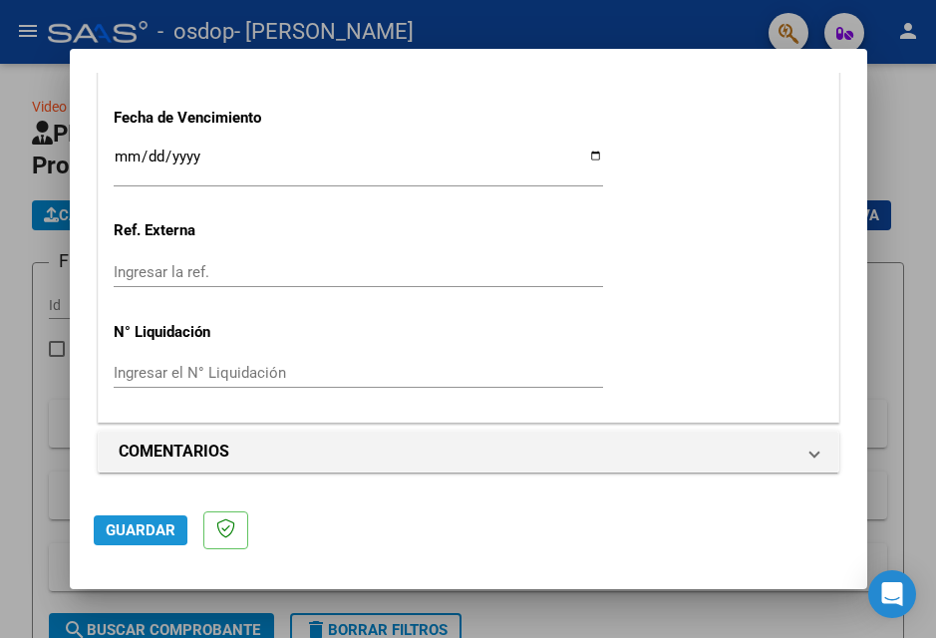
click at [139, 523] on span "Guardar" at bounding box center [141, 530] width 70 height 18
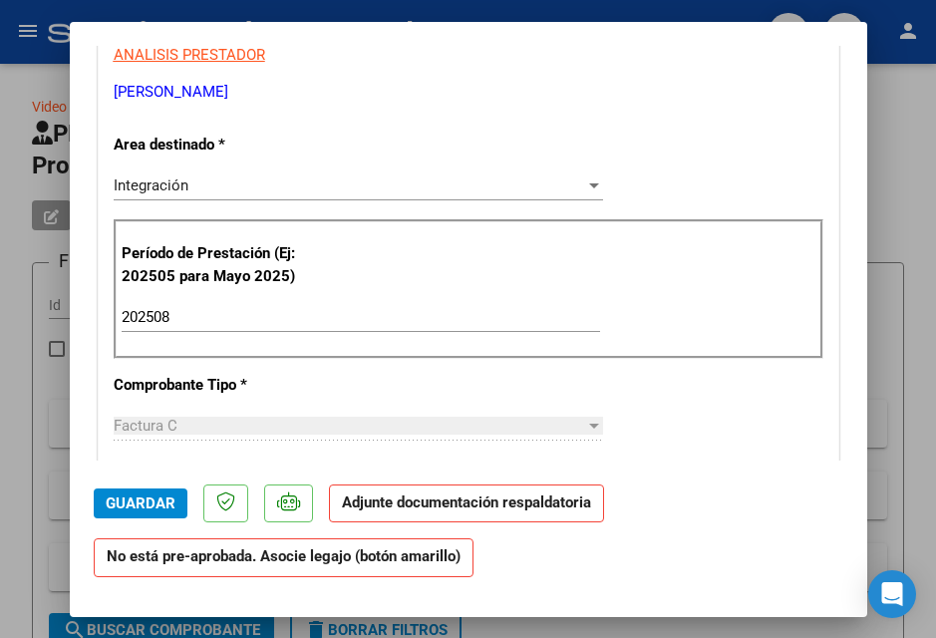
scroll to position [402, 0]
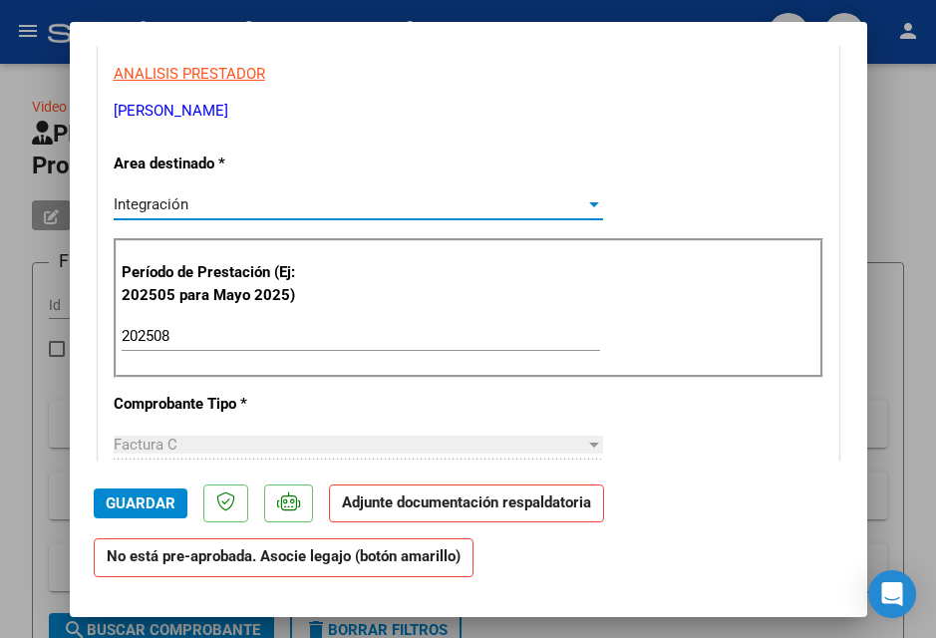
click at [161, 203] on span "Integración" at bounding box center [151, 204] width 75 height 18
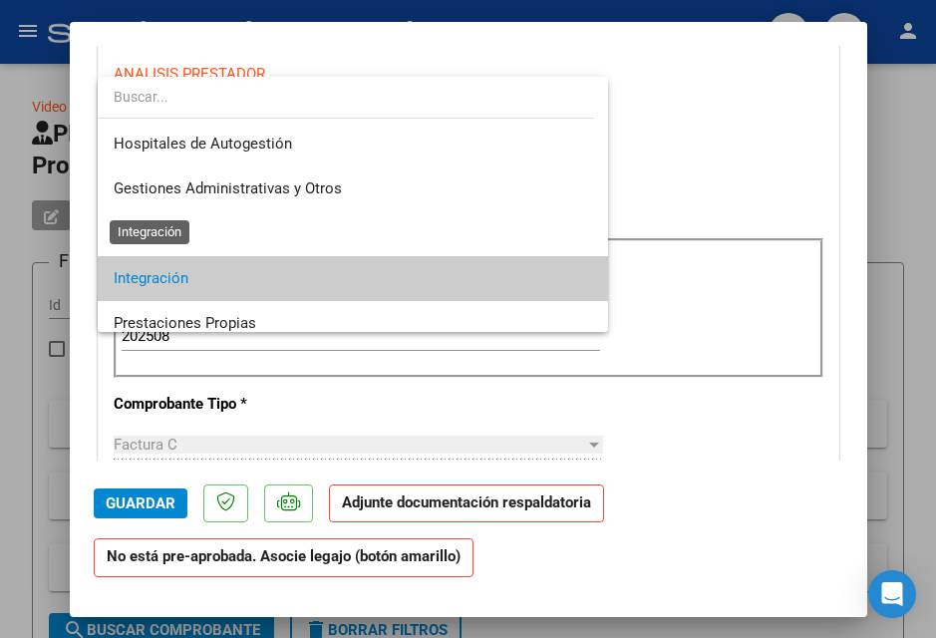
scroll to position [75, 0]
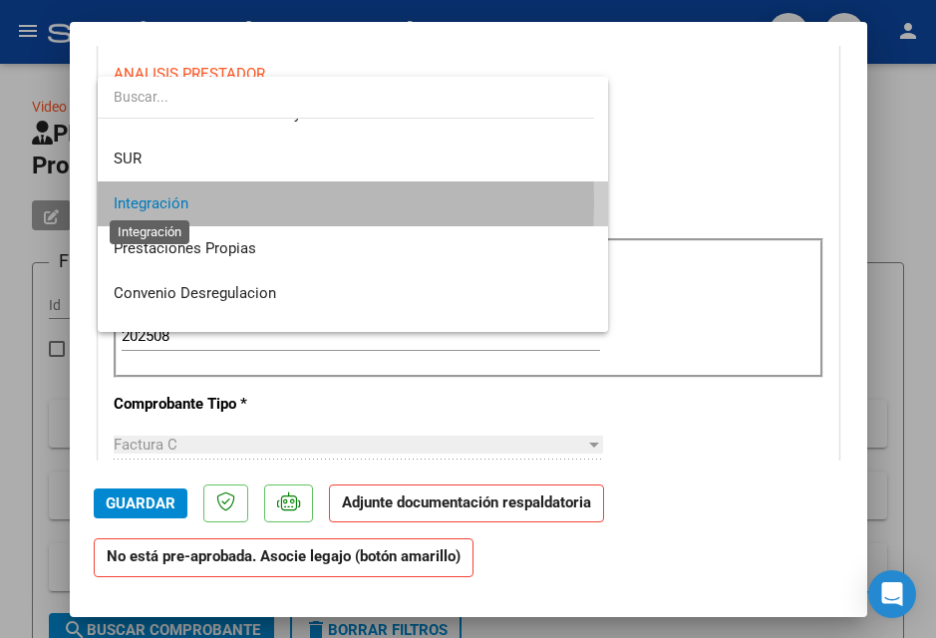
click at [161, 203] on span "Integración" at bounding box center [151, 203] width 75 height 18
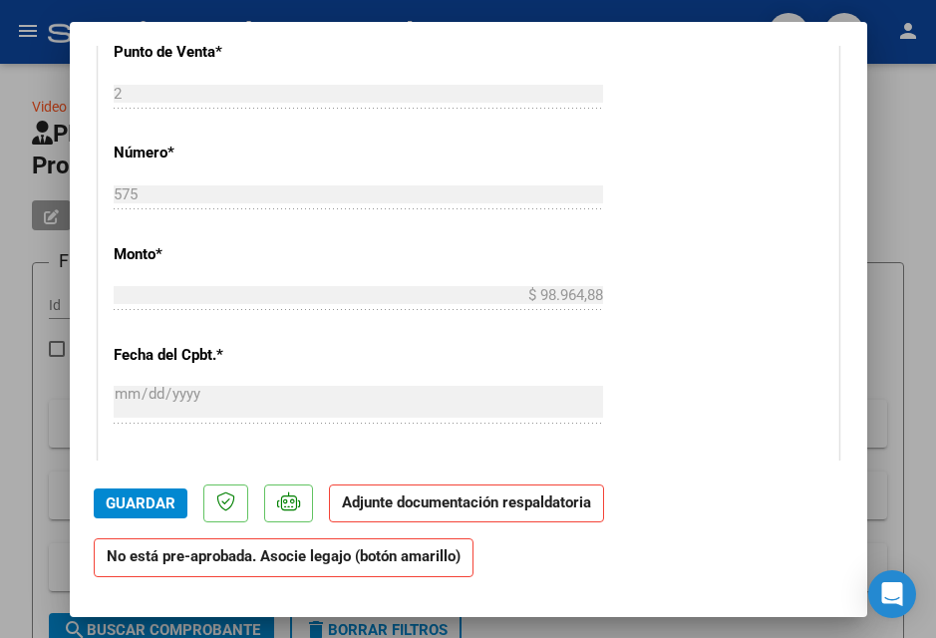
scroll to position [886, 0]
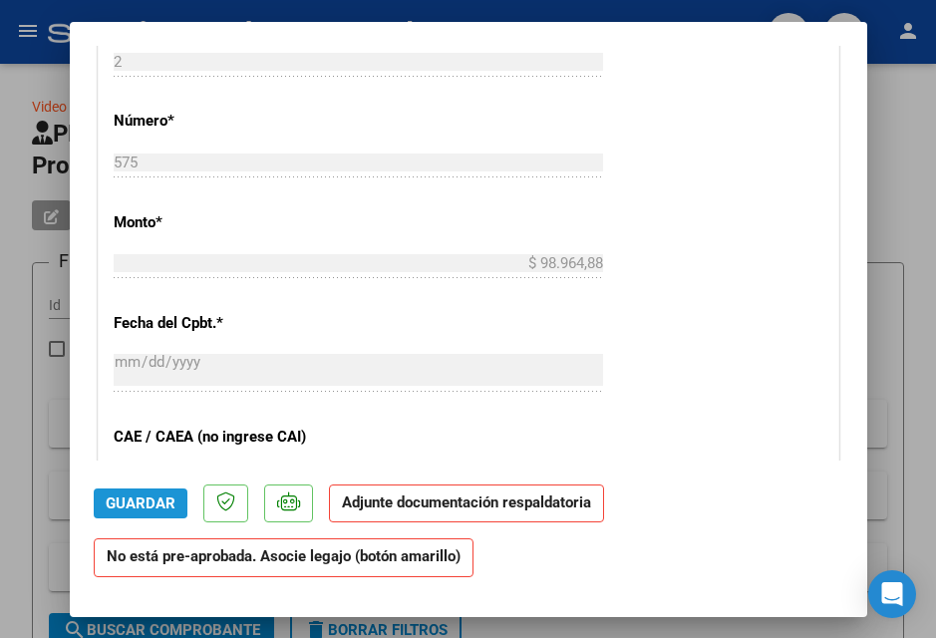
click at [134, 499] on span "Guardar" at bounding box center [141, 503] width 70 height 18
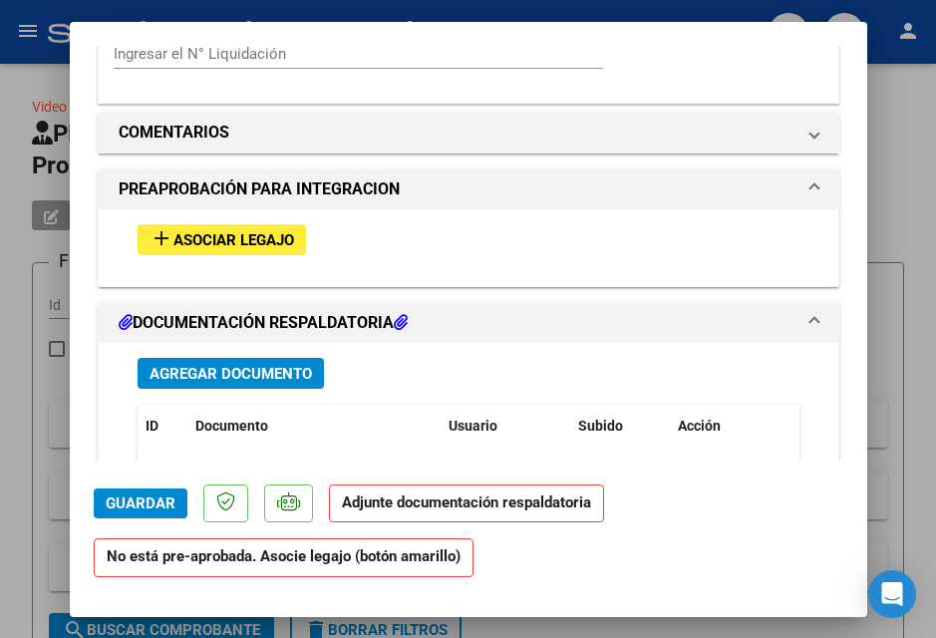
scroll to position [1657, 0]
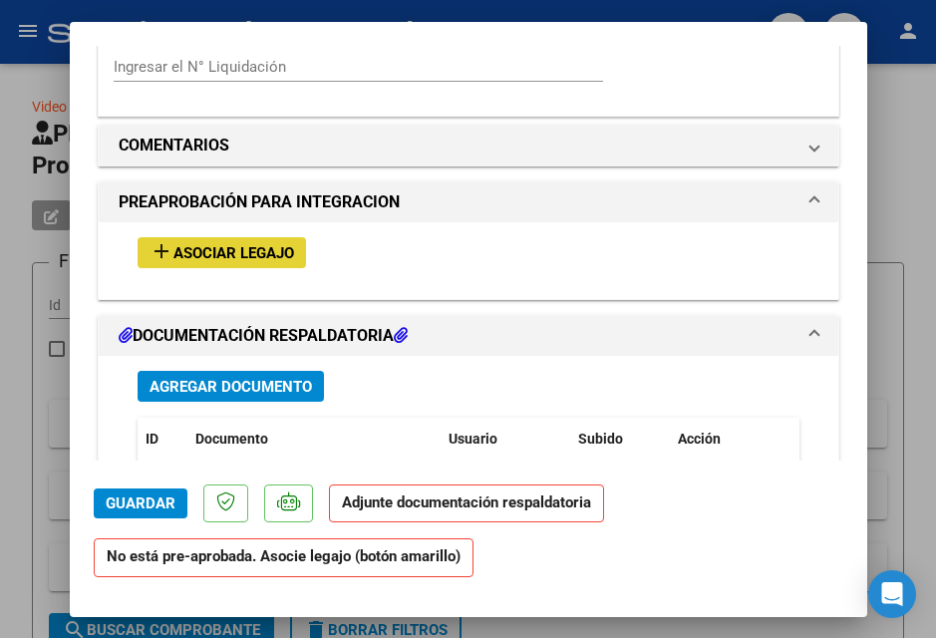
click at [240, 254] on span "Asociar Legajo" at bounding box center [233, 253] width 121 height 18
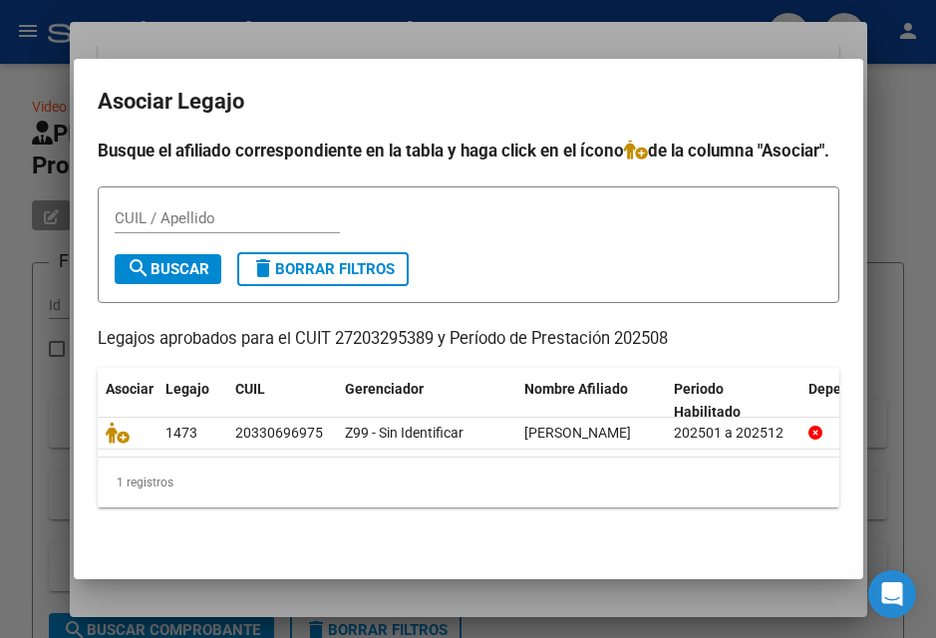
scroll to position [61, 0]
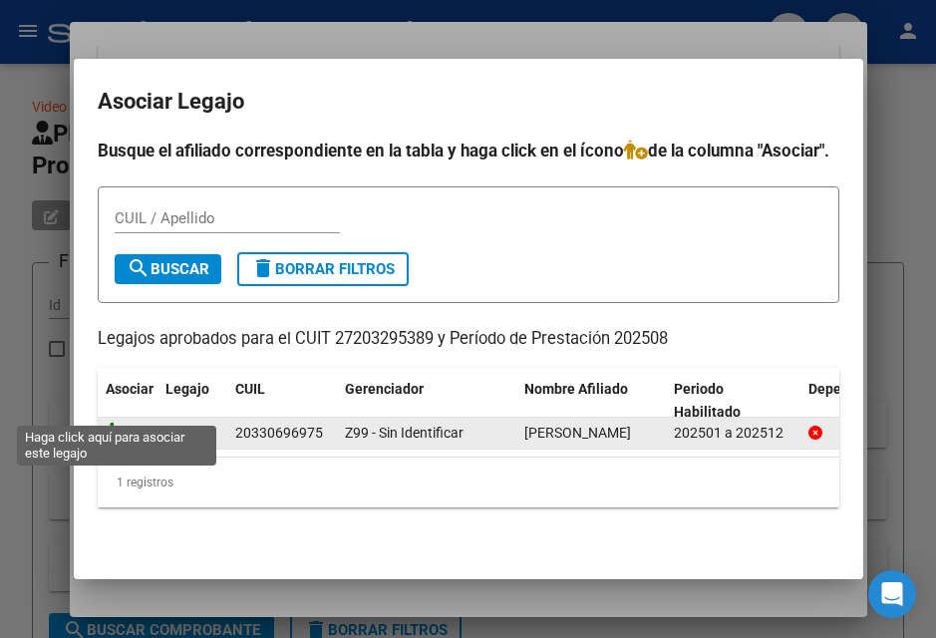
click at [119, 422] on icon at bounding box center [118, 433] width 24 height 22
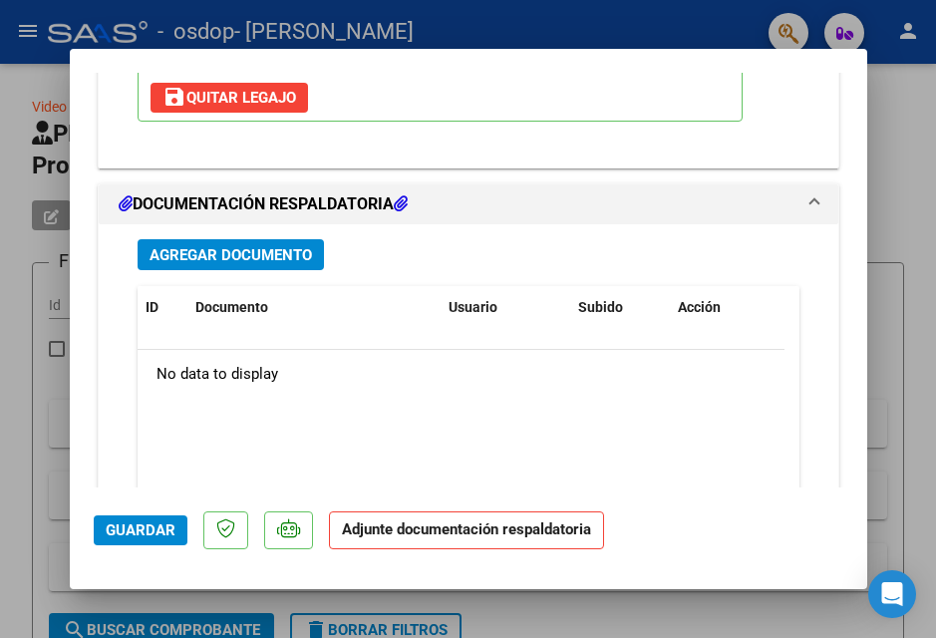
scroll to position [2177, 0]
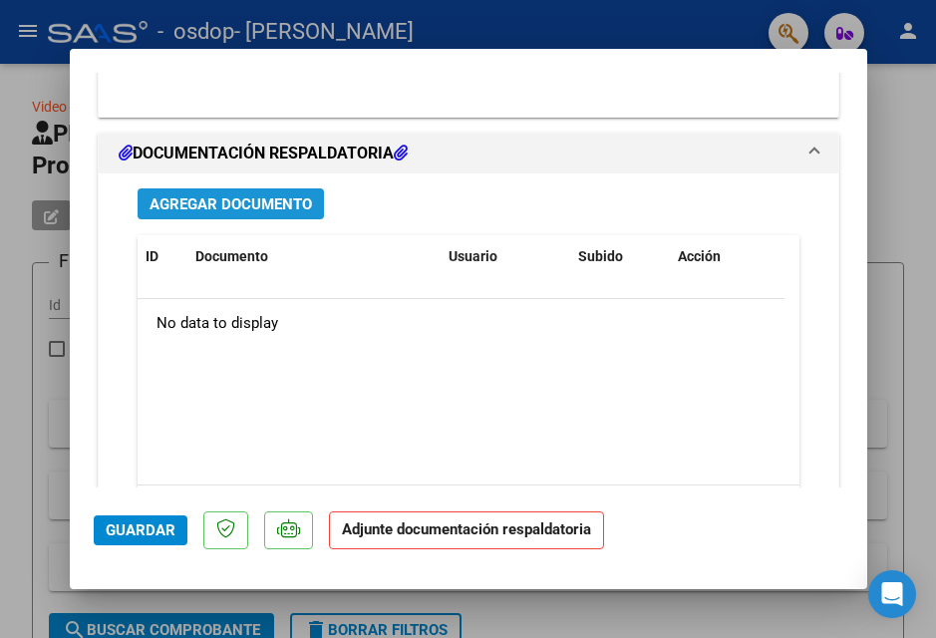
click at [288, 203] on span "Agregar Documento" at bounding box center [231, 204] width 162 height 18
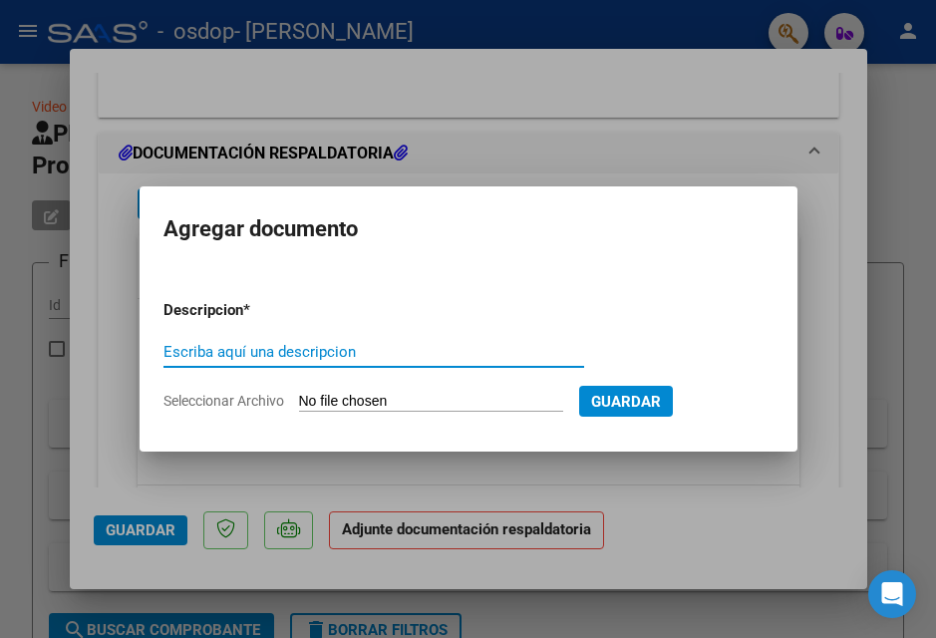
click at [317, 351] on input "Escriba aquí una descripcion" at bounding box center [373, 352] width 421 height 18
type input "planilla de asistencia"
click at [534, 396] on input "Seleccionar Archivo" at bounding box center [431, 402] width 264 height 19
type input "C:\fakepath\Scan0100.pdf"
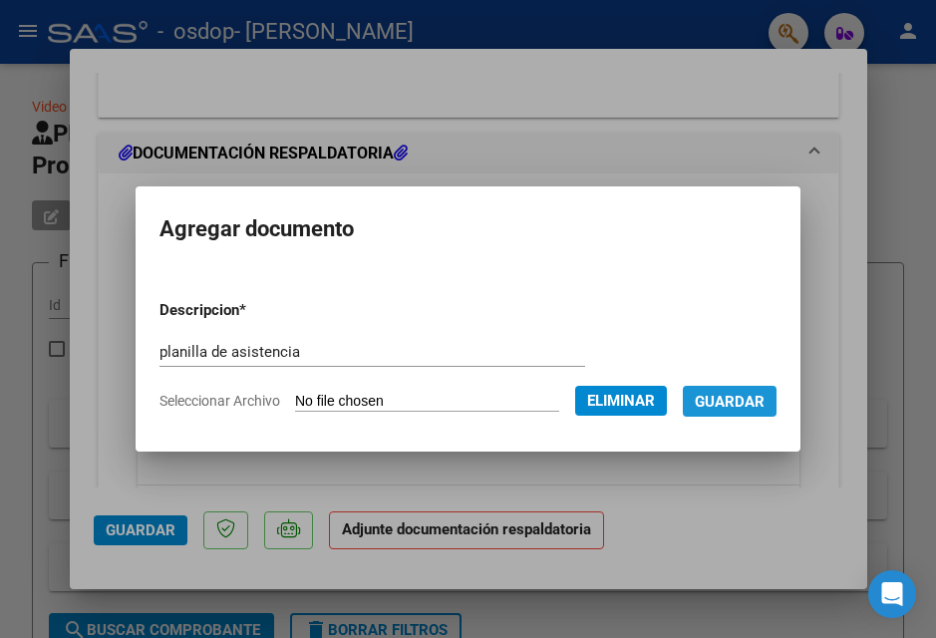
click at [747, 403] on span "Guardar" at bounding box center [730, 402] width 70 height 18
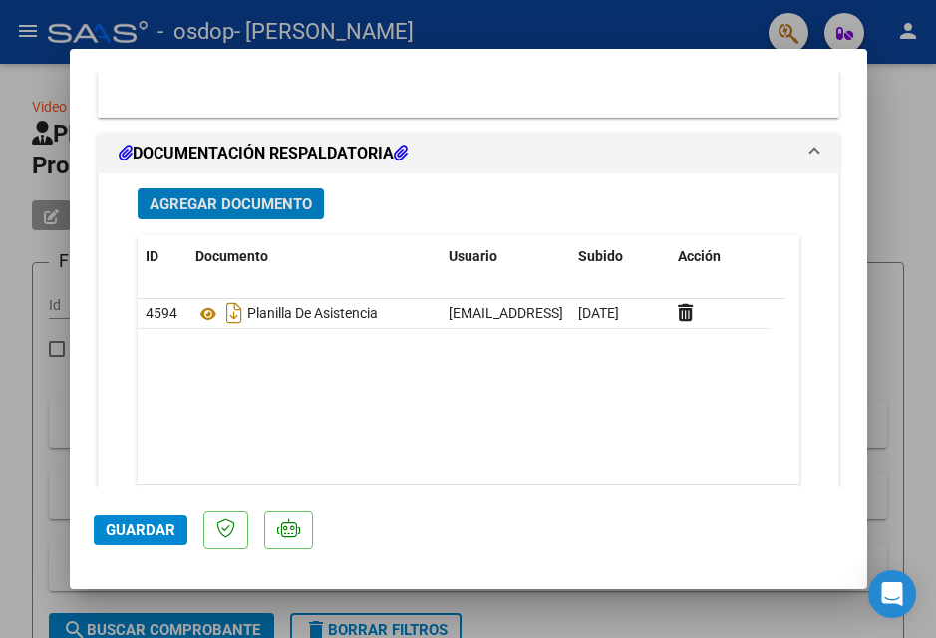
click at [256, 206] on span "Agregar Documento" at bounding box center [231, 204] width 162 height 18
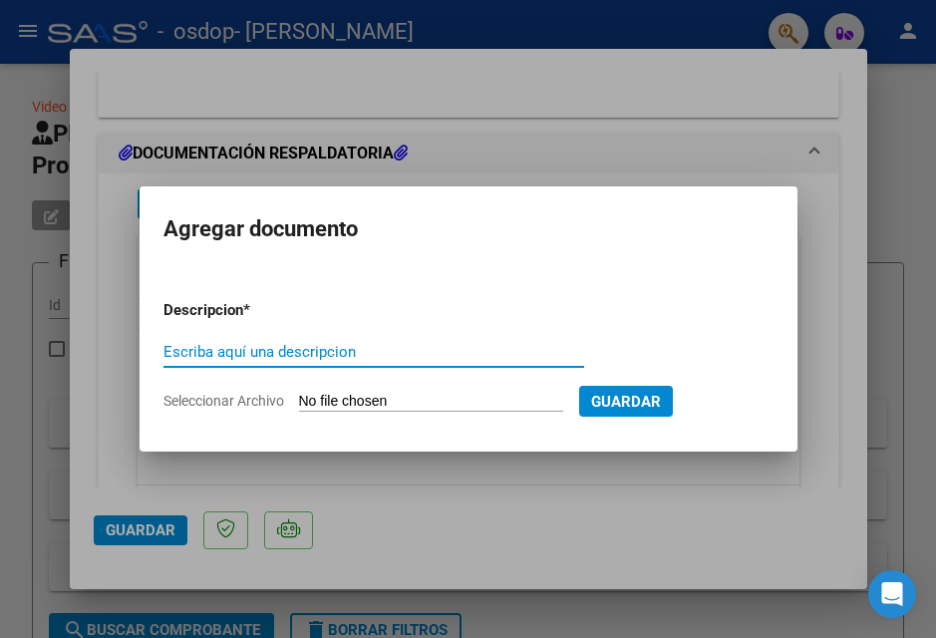
click at [280, 358] on input "Escriba aquí una descripcion" at bounding box center [373, 352] width 421 height 18
click at [172, 351] on input "autorización" at bounding box center [373, 352] width 421 height 18
click at [282, 357] on input "Autorización" at bounding box center [373, 352] width 421 height 18
type input "Autorización de la prestación"
click at [495, 399] on input "Seleccionar Archivo" at bounding box center [431, 402] width 264 height 19
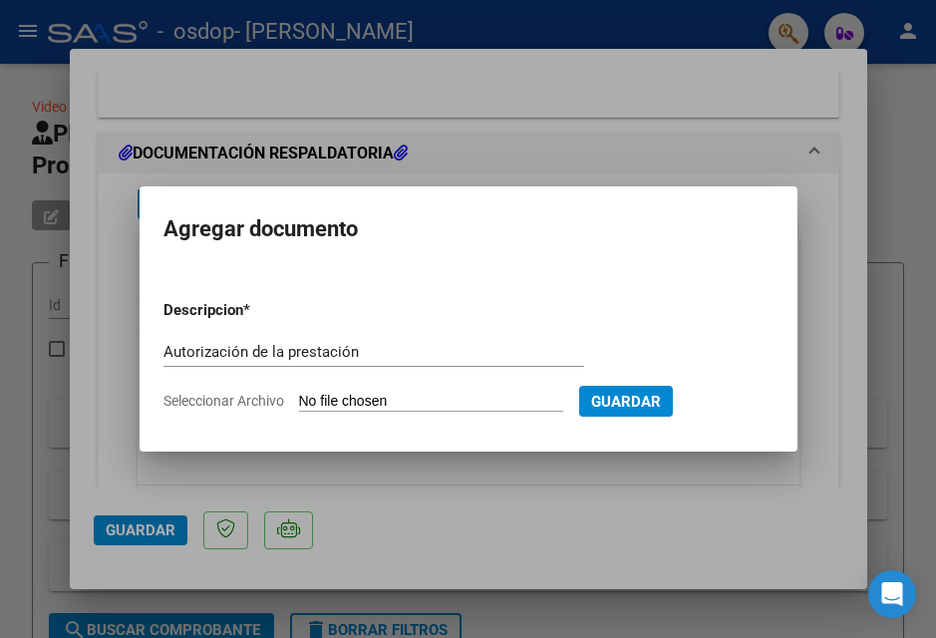
type input "C:\fakepath\Scan0099.pdf"
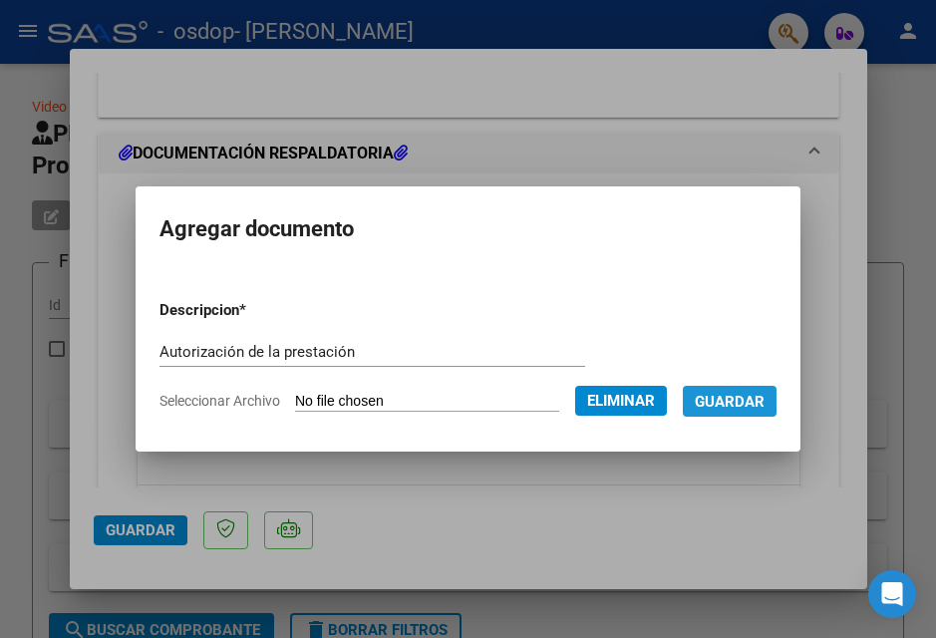
click at [757, 400] on span "Guardar" at bounding box center [730, 402] width 70 height 18
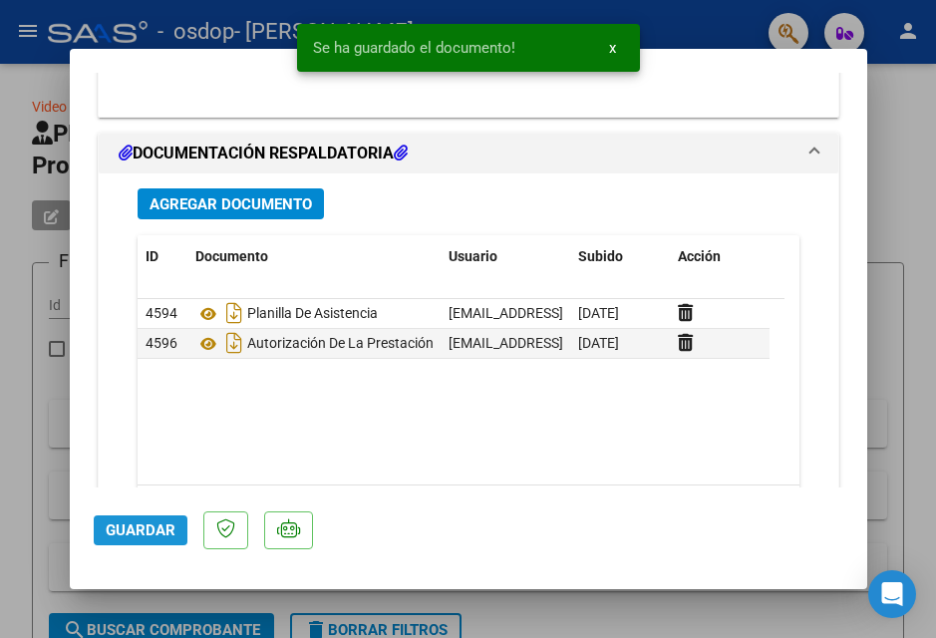
click at [144, 527] on span "Guardar" at bounding box center [141, 530] width 70 height 18
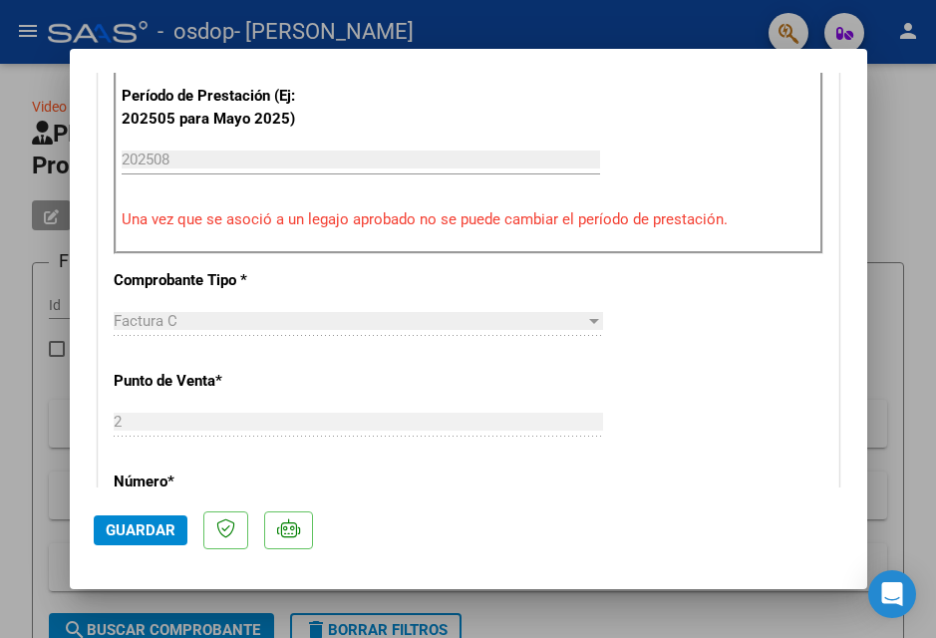
scroll to position [691, 0]
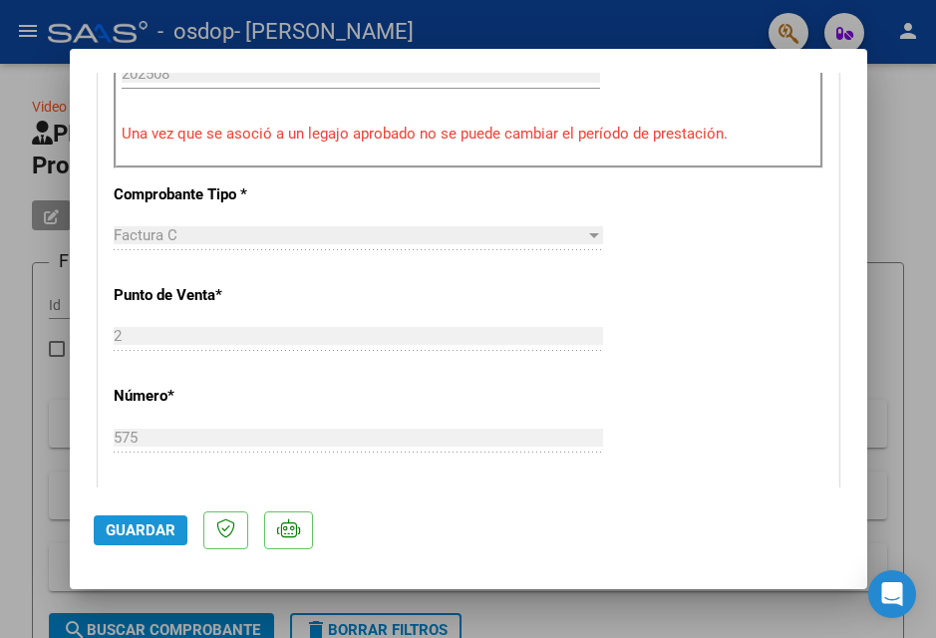
click at [155, 525] on span "Guardar" at bounding box center [141, 530] width 70 height 18
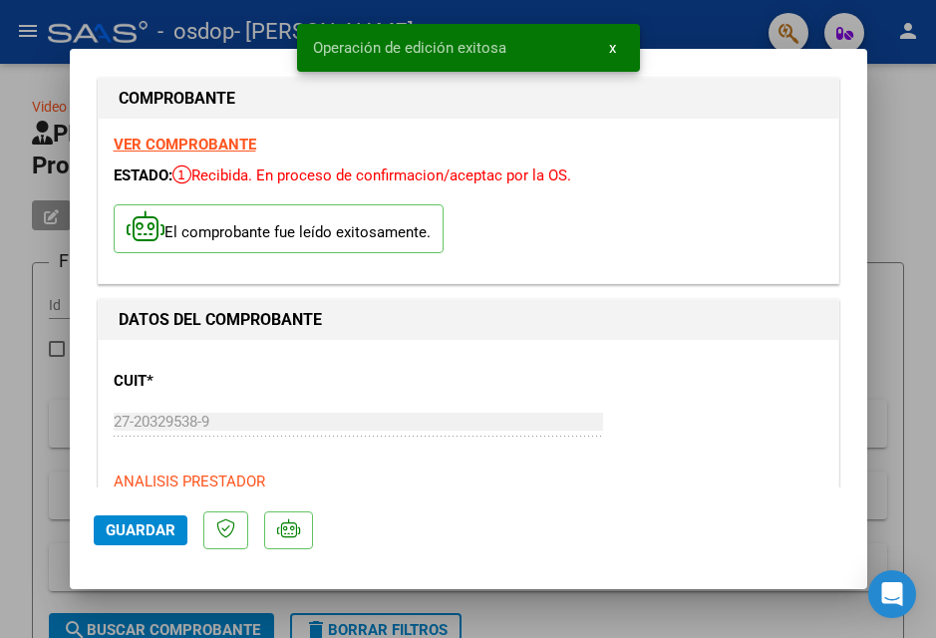
scroll to position [0, 0]
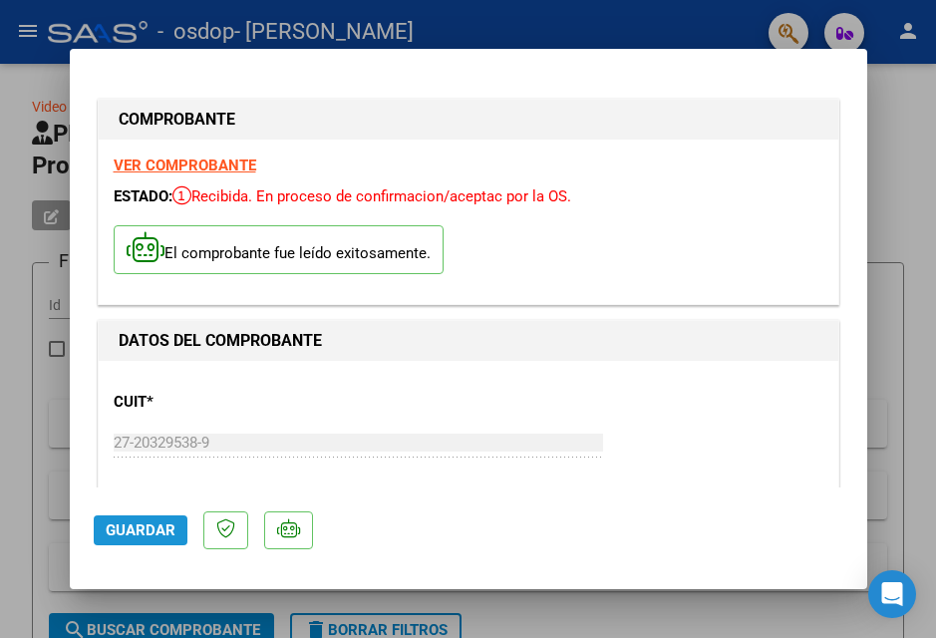
click at [148, 524] on span "Guardar" at bounding box center [141, 530] width 70 height 18
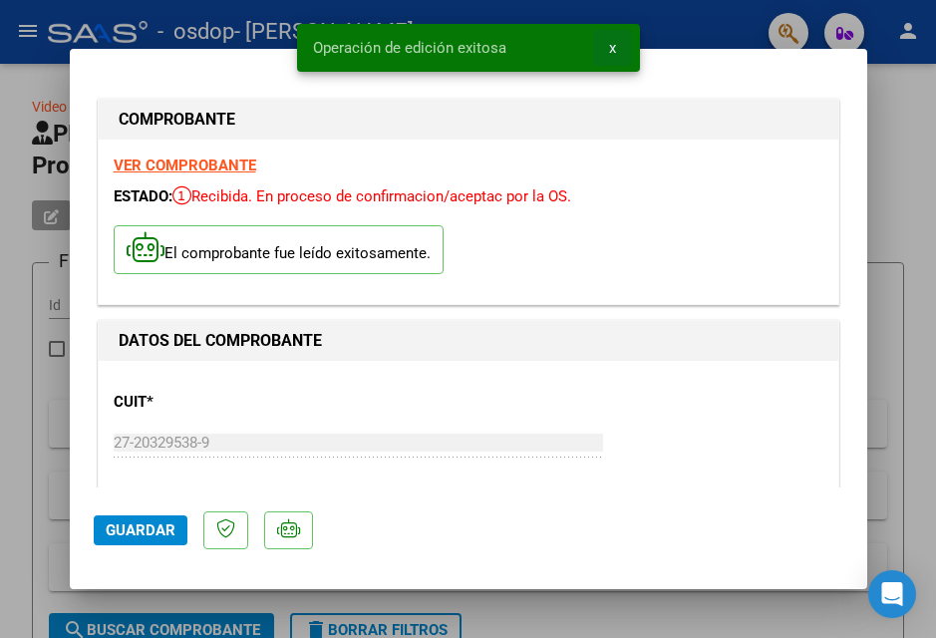
click at [599, 49] on button "x" at bounding box center [612, 48] width 39 height 36
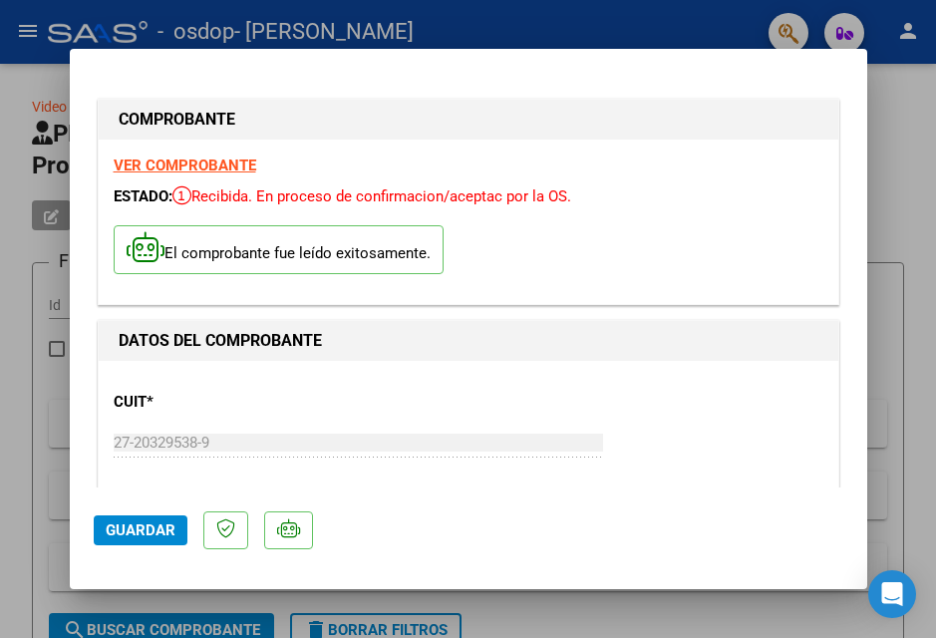
drag, startPoint x: 27, startPoint y: 80, endPoint x: 17, endPoint y: 47, distance: 34.4
click at [27, 79] on div at bounding box center [468, 319] width 936 height 638
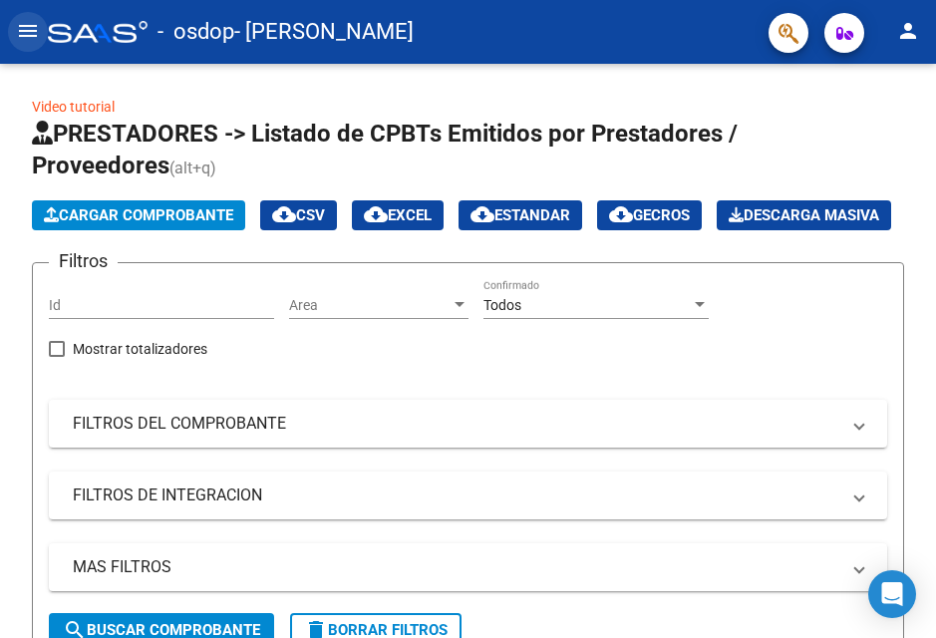
click at [26, 29] on mat-icon "menu" at bounding box center [28, 31] width 24 height 24
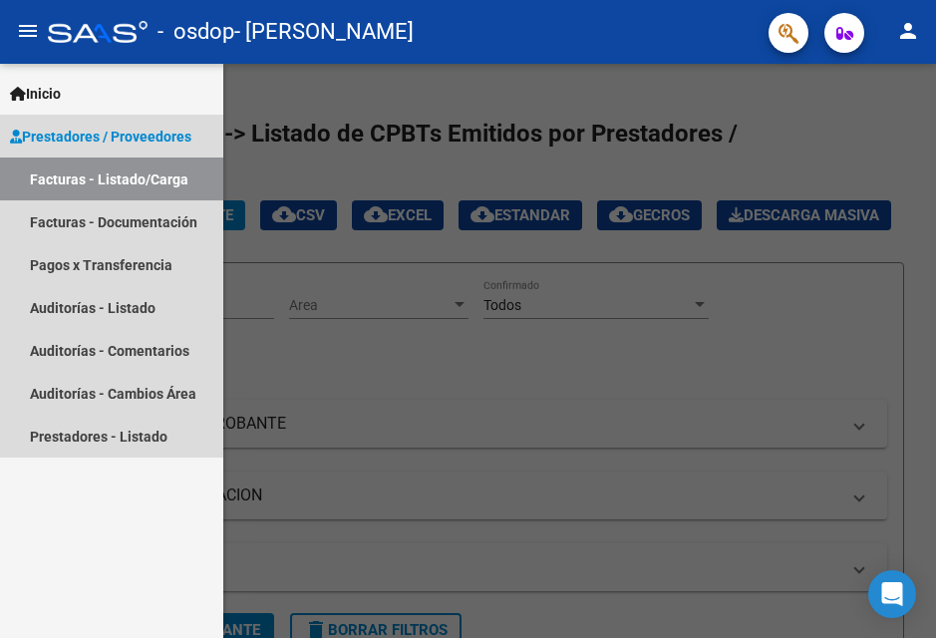
click at [156, 175] on link "Facturas - Listado/Carga" at bounding box center [111, 179] width 223 height 43
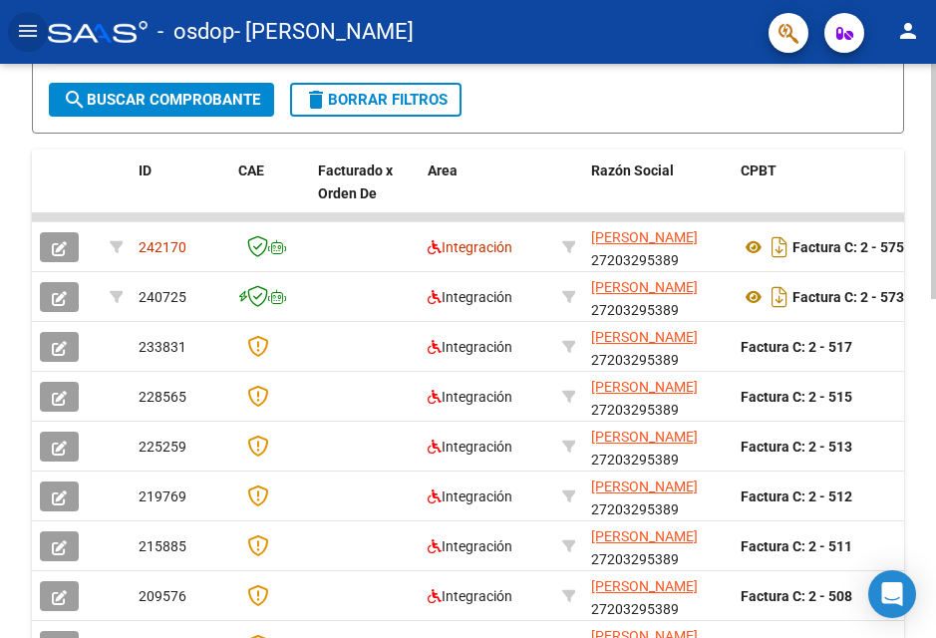
scroll to position [532, 0]
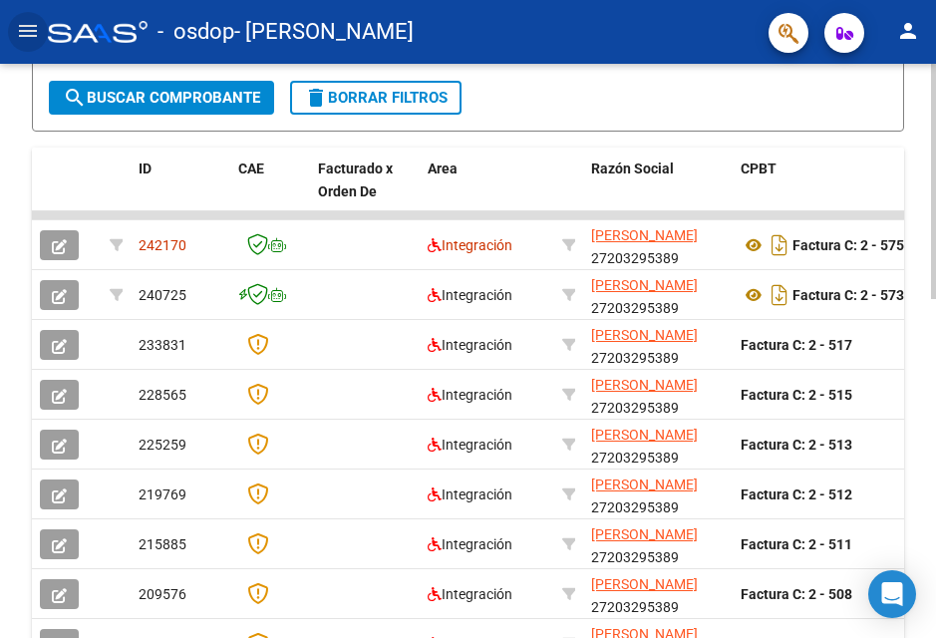
click at [920, 469] on div at bounding box center [933, 416] width 5 height 235
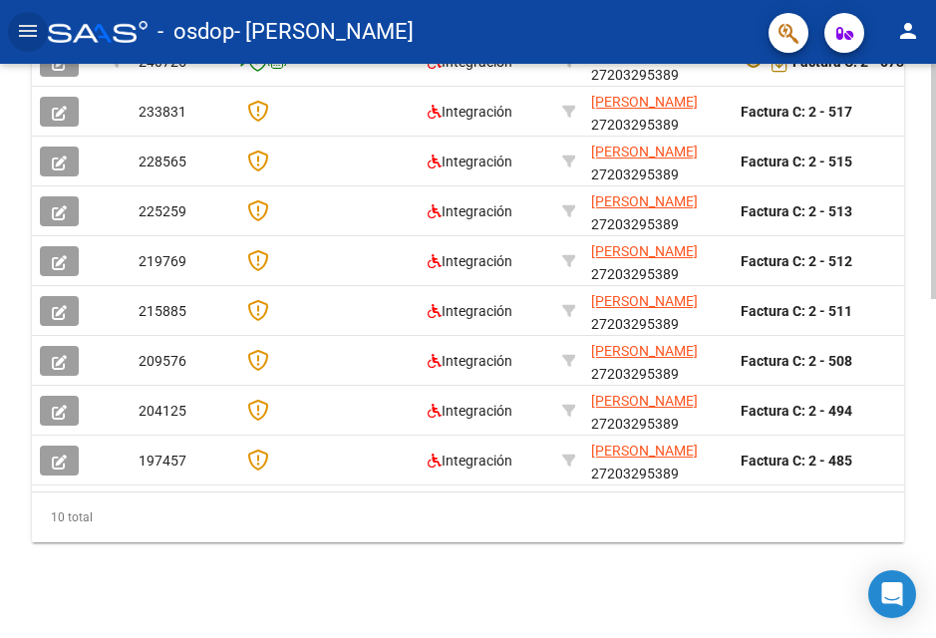
scroll to position [771, 0]
click at [920, 495] on html "menu - osdop - TENORIO SILVIA BEATRIZ person Inicio Instructivos Contacto OS Pr…" at bounding box center [468, 319] width 936 height 638
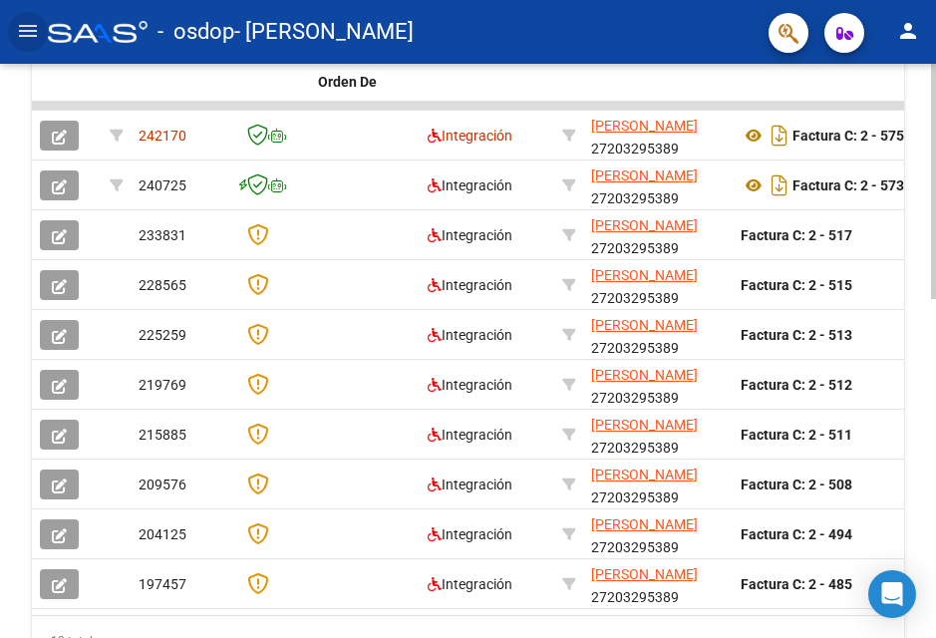
scroll to position [634, 0]
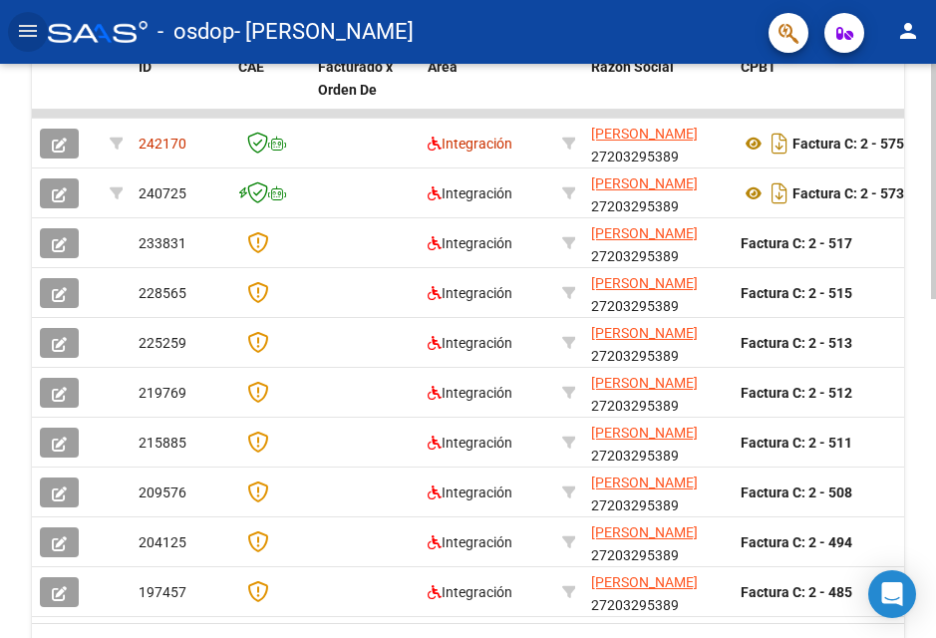
click at [920, 347] on div at bounding box center [933, 461] width 5 height 235
